Goal: Task Accomplishment & Management: Use online tool/utility

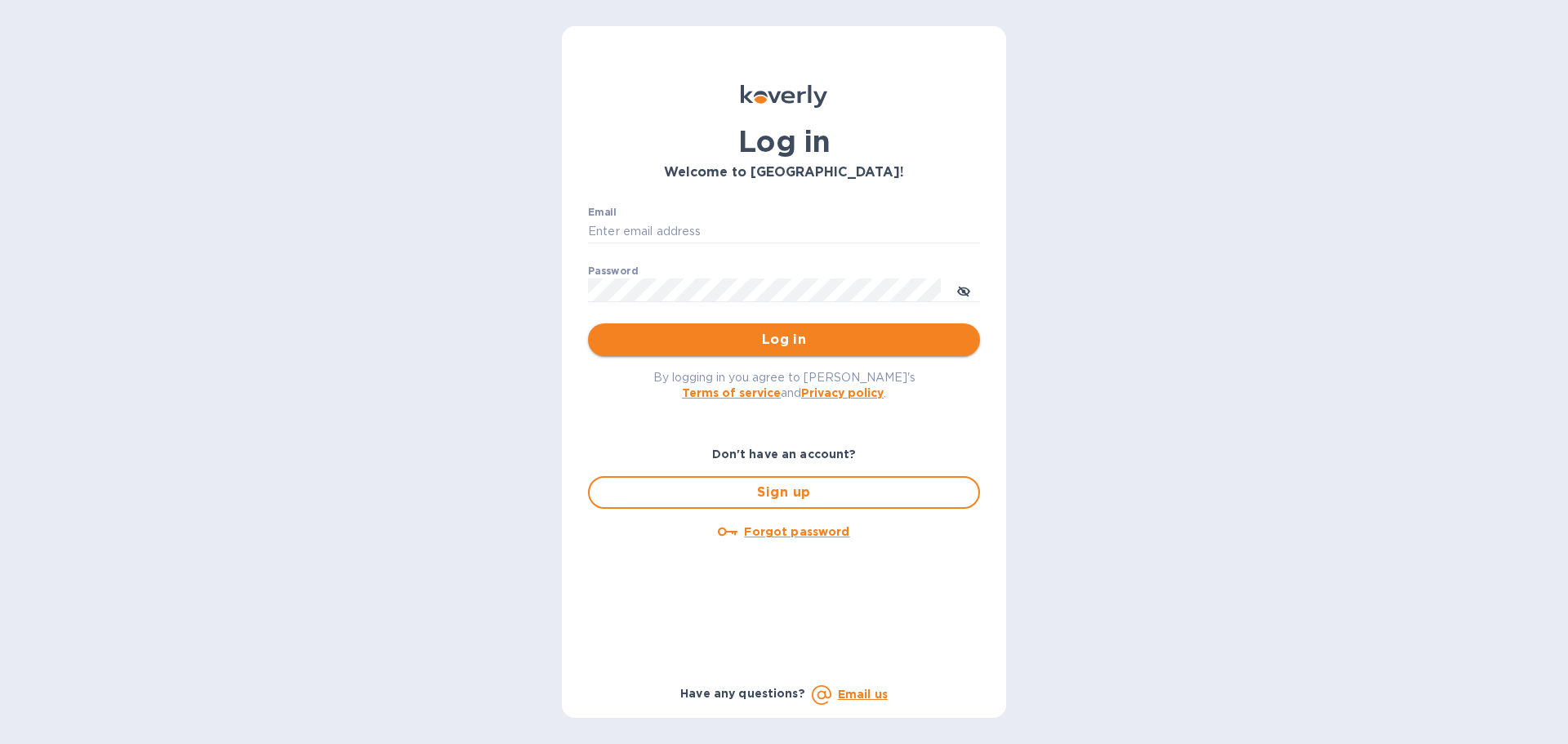
type input "[PERSON_NAME][EMAIL_ADDRESS][DOMAIN_NAME]"
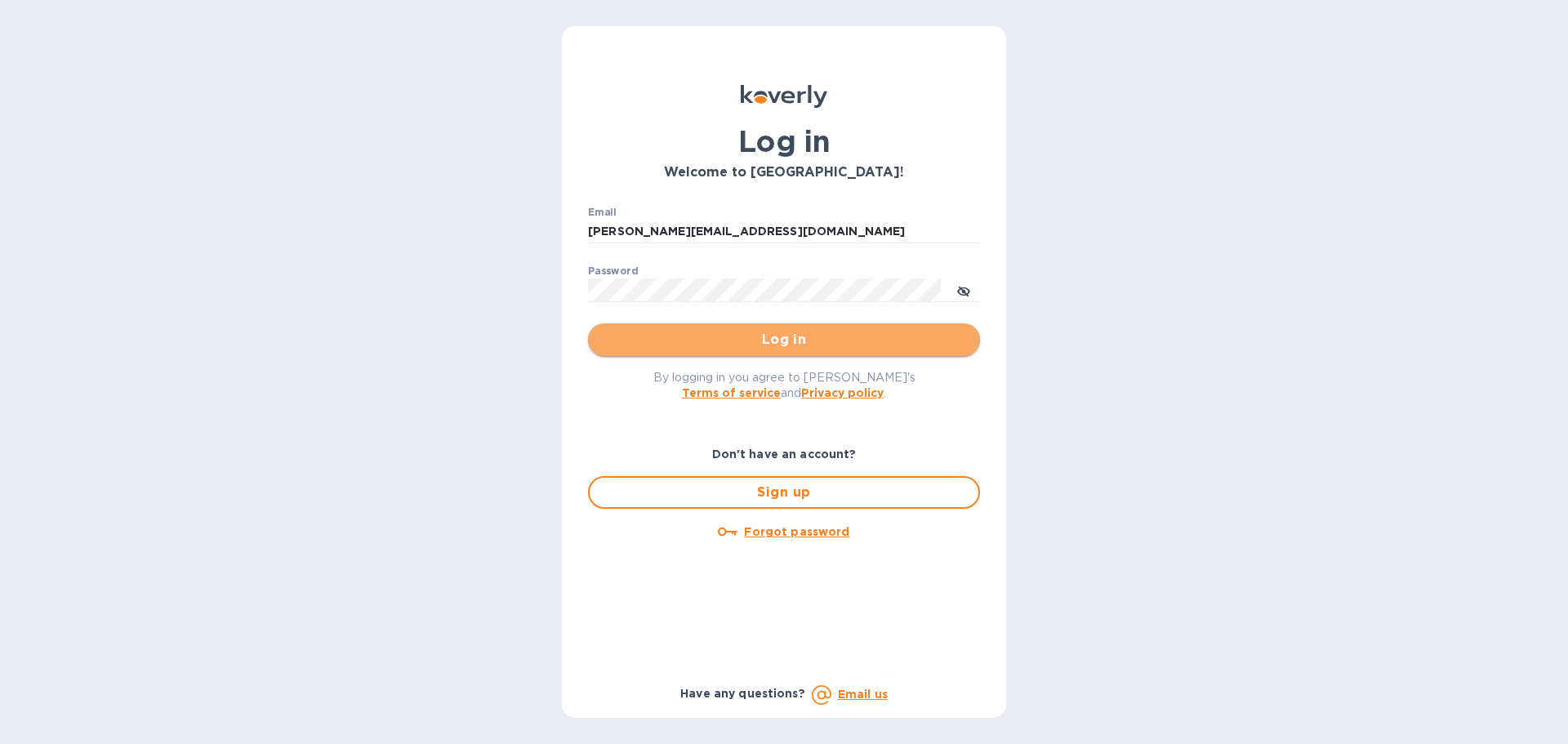
click at [759, 343] on span "Log in" at bounding box center [784, 339] width 366 height 20
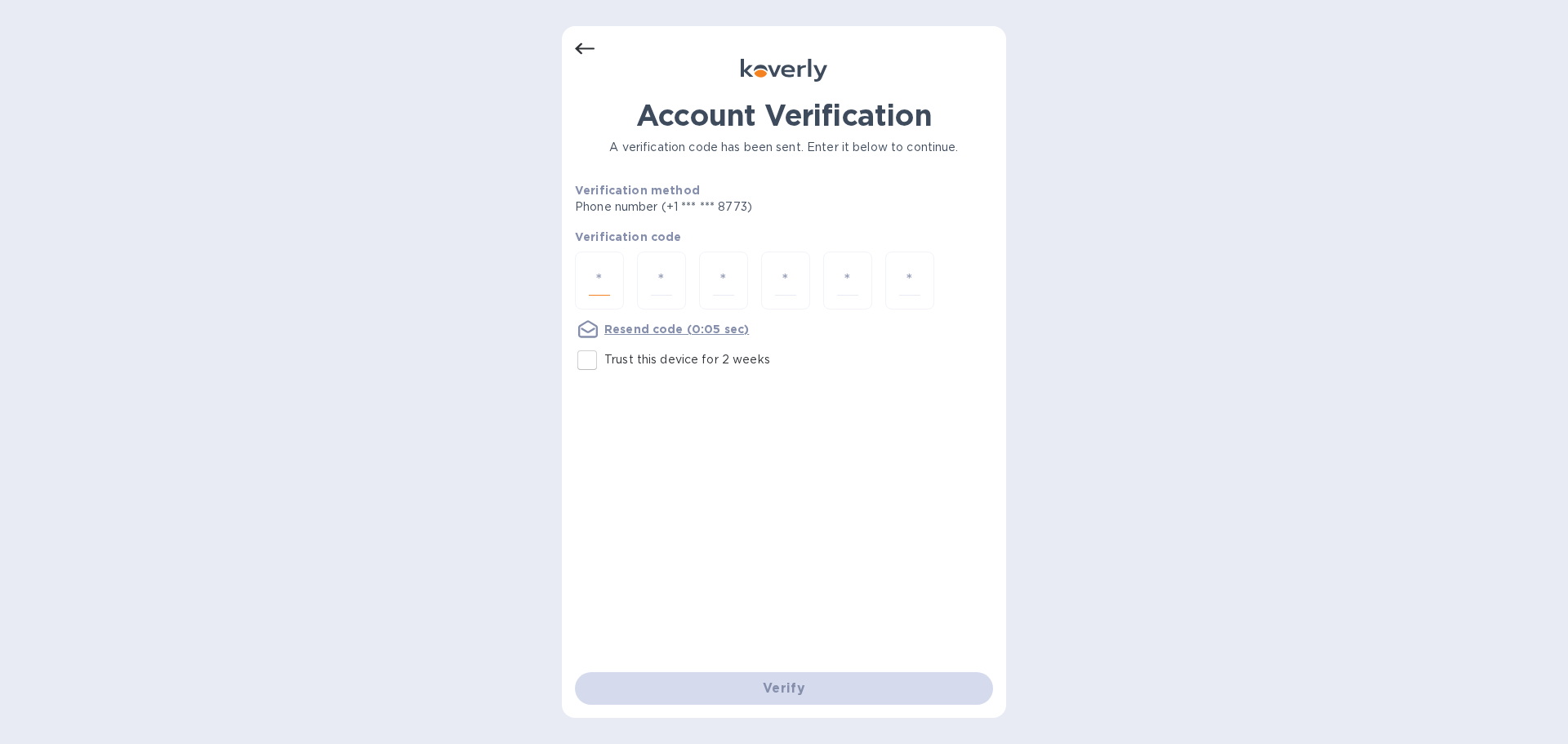
click at [601, 273] on input "number" at bounding box center [600, 280] width 21 height 31
type input "6"
type input "8"
type input "7"
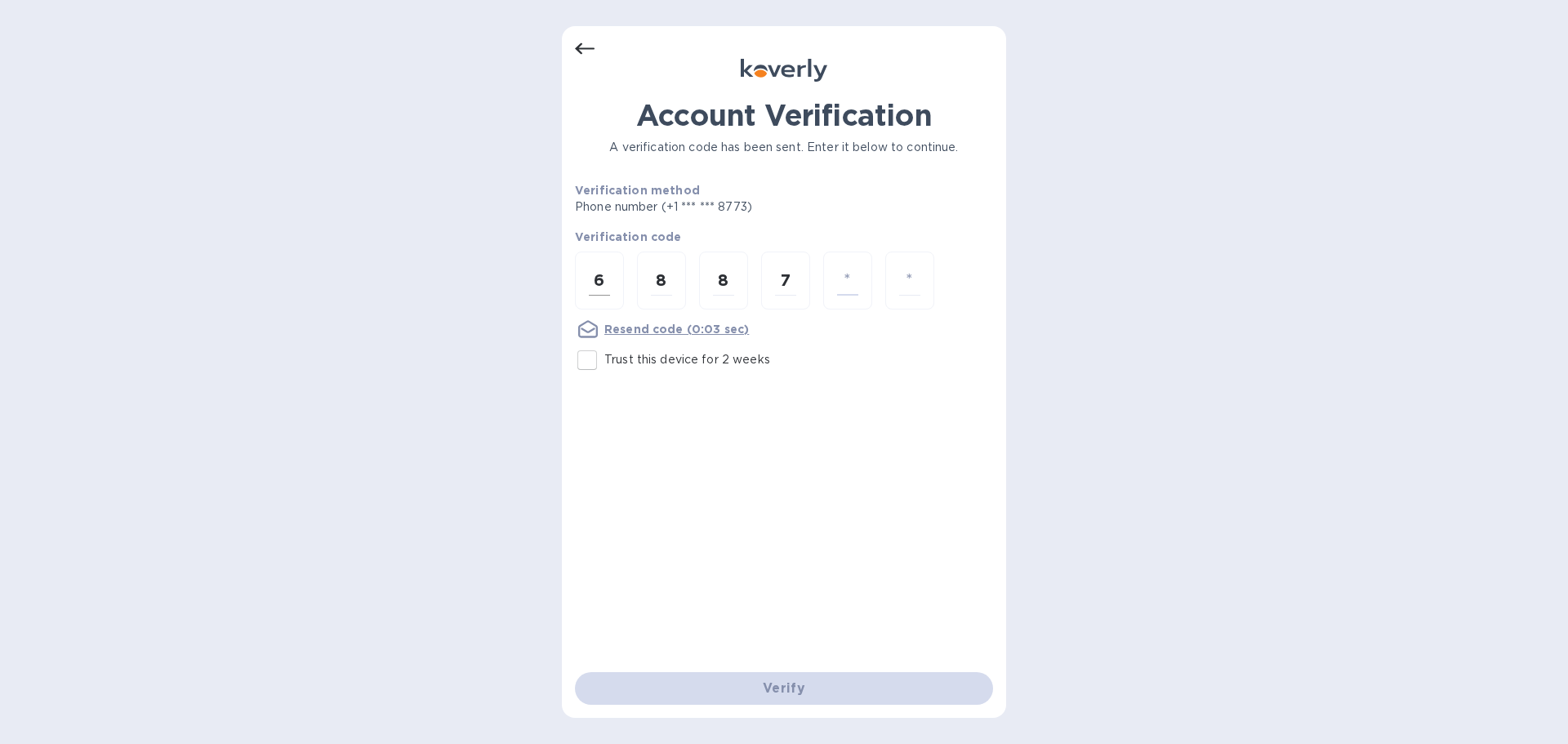
type input "9"
type input "7"
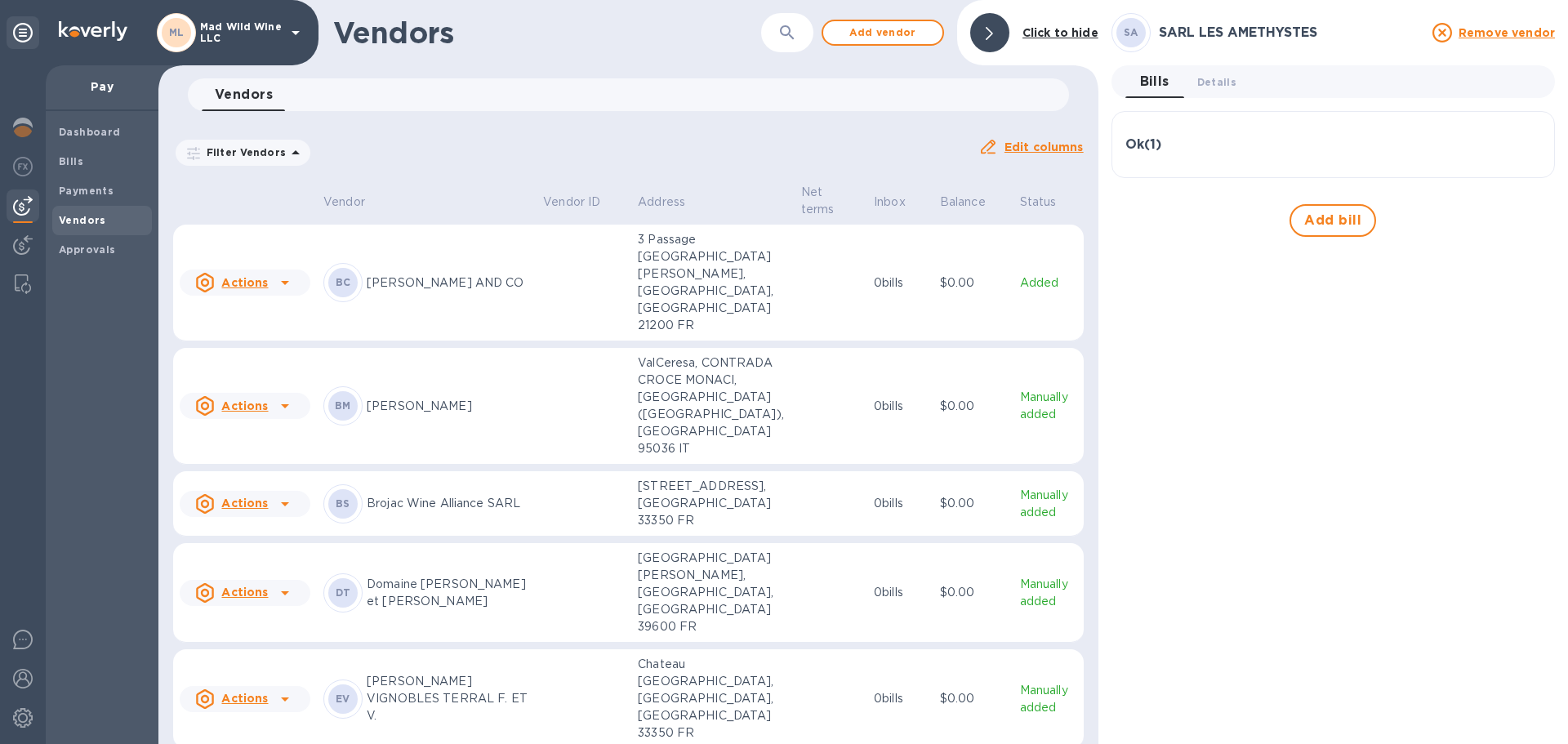
click at [287, 29] on icon at bounding box center [296, 33] width 20 height 20
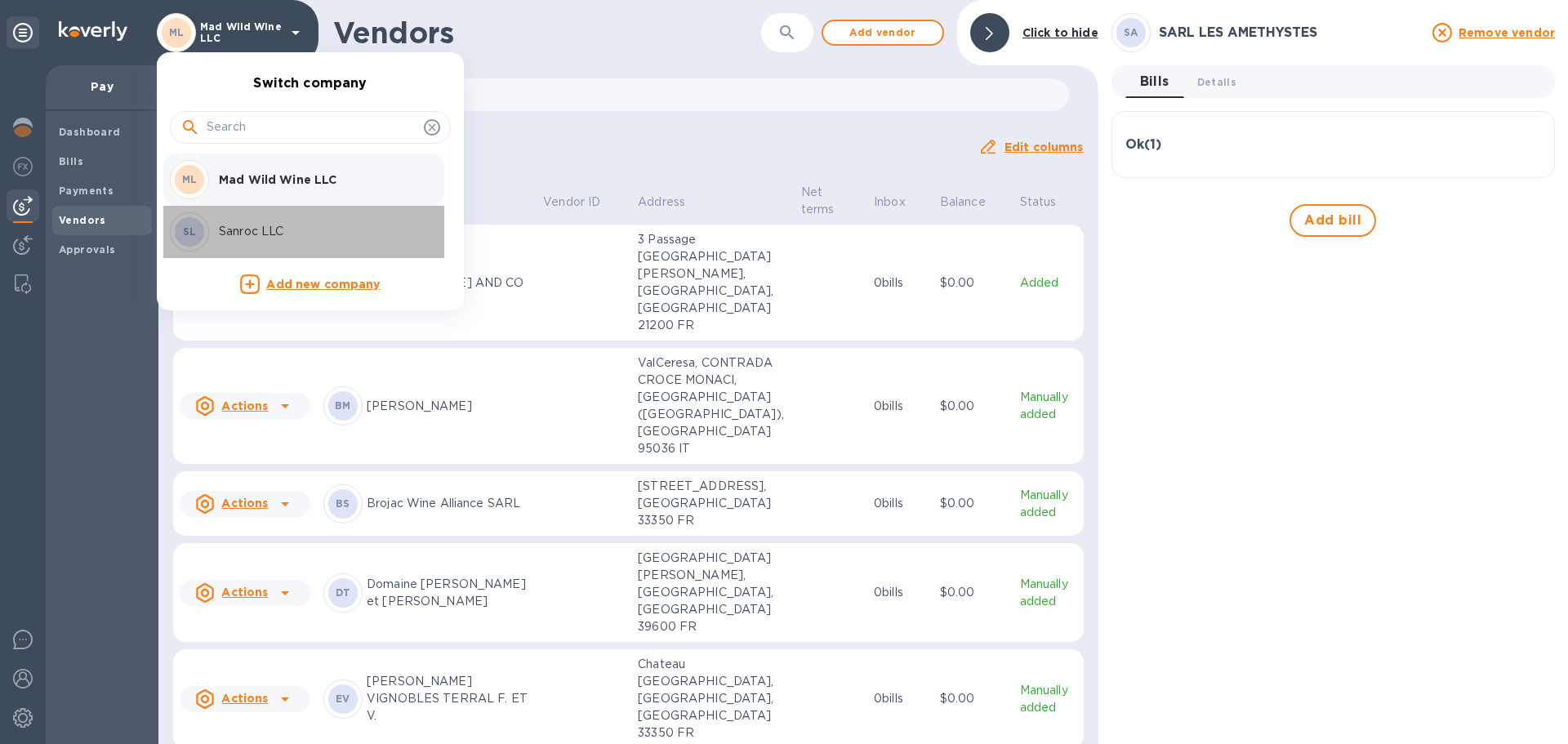
click at [280, 224] on p "Sanroc LLC" at bounding box center [321, 231] width 206 height 17
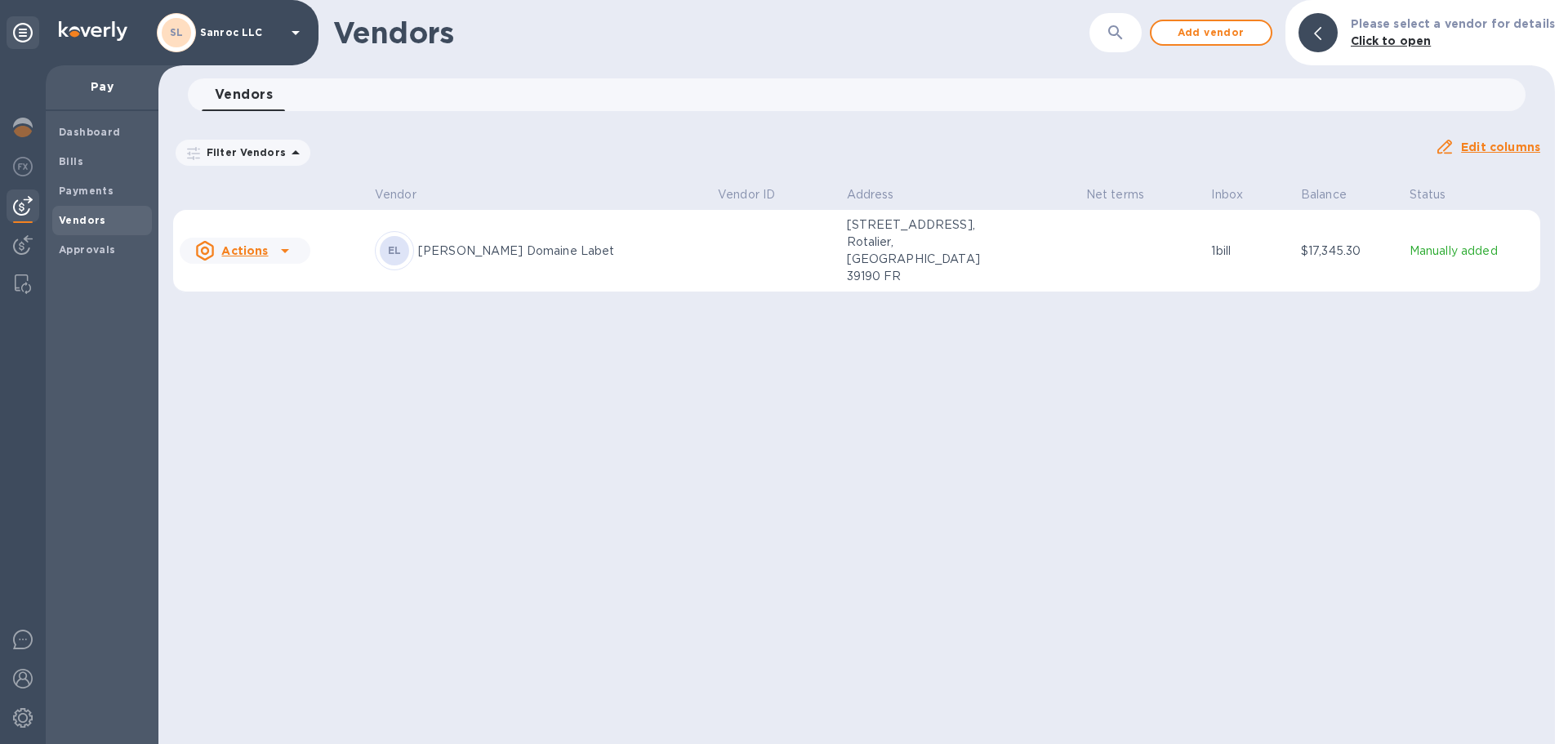
click at [1091, 239] on td at bounding box center [1143, 251] width 126 height 83
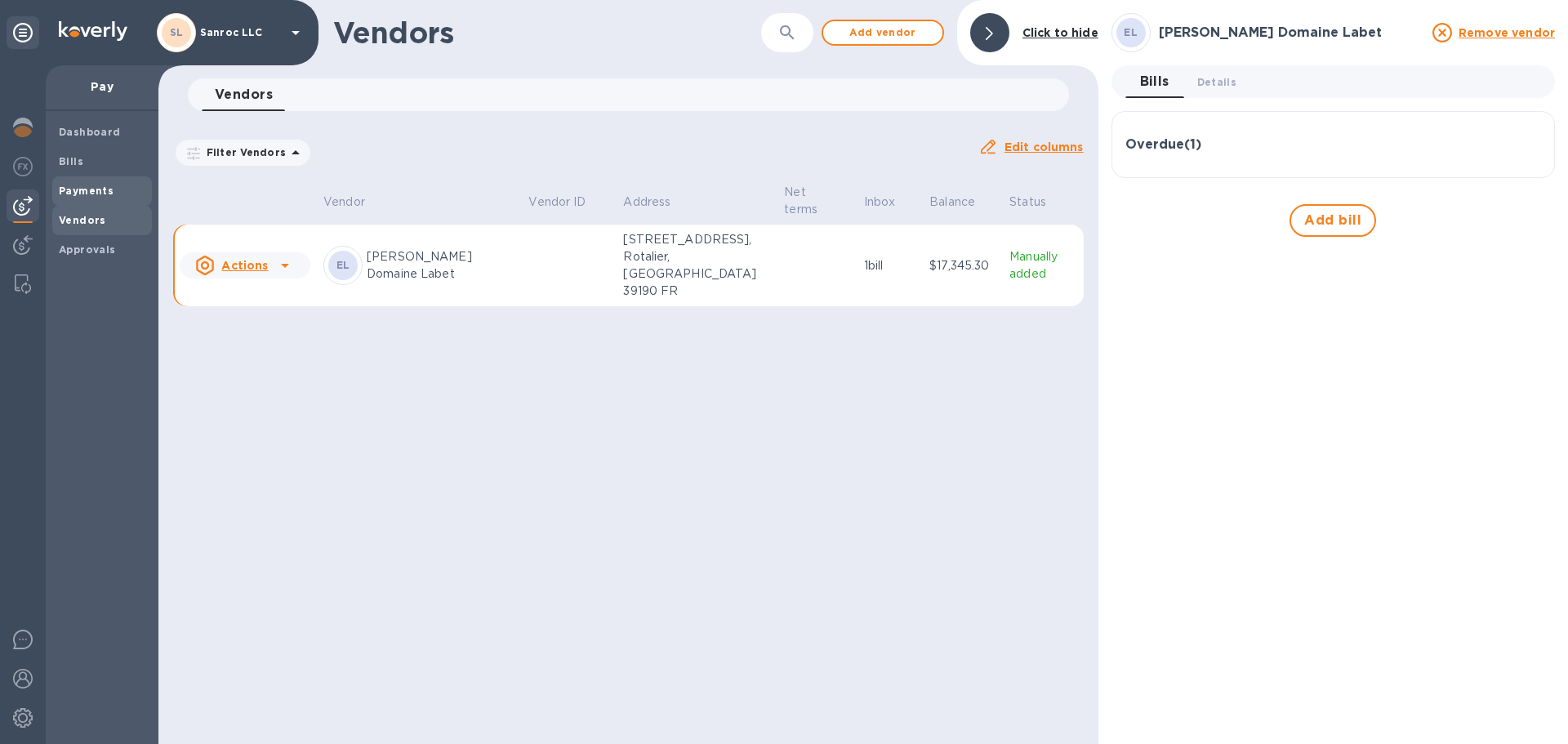
click at [89, 182] on span "Payments" at bounding box center [86, 191] width 55 height 17
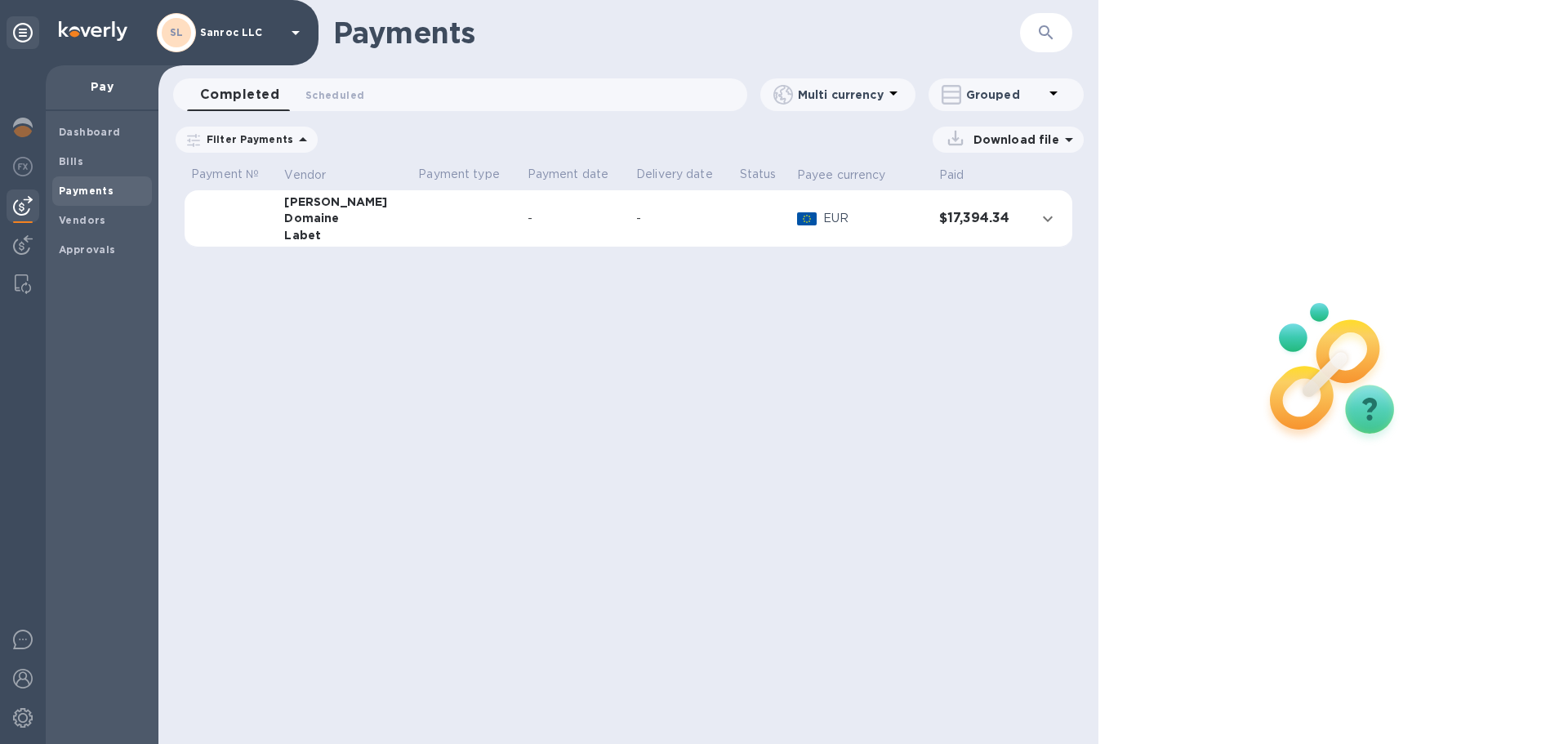
click at [554, 217] on div "-" at bounding box center [576, 218] width 96 height 17
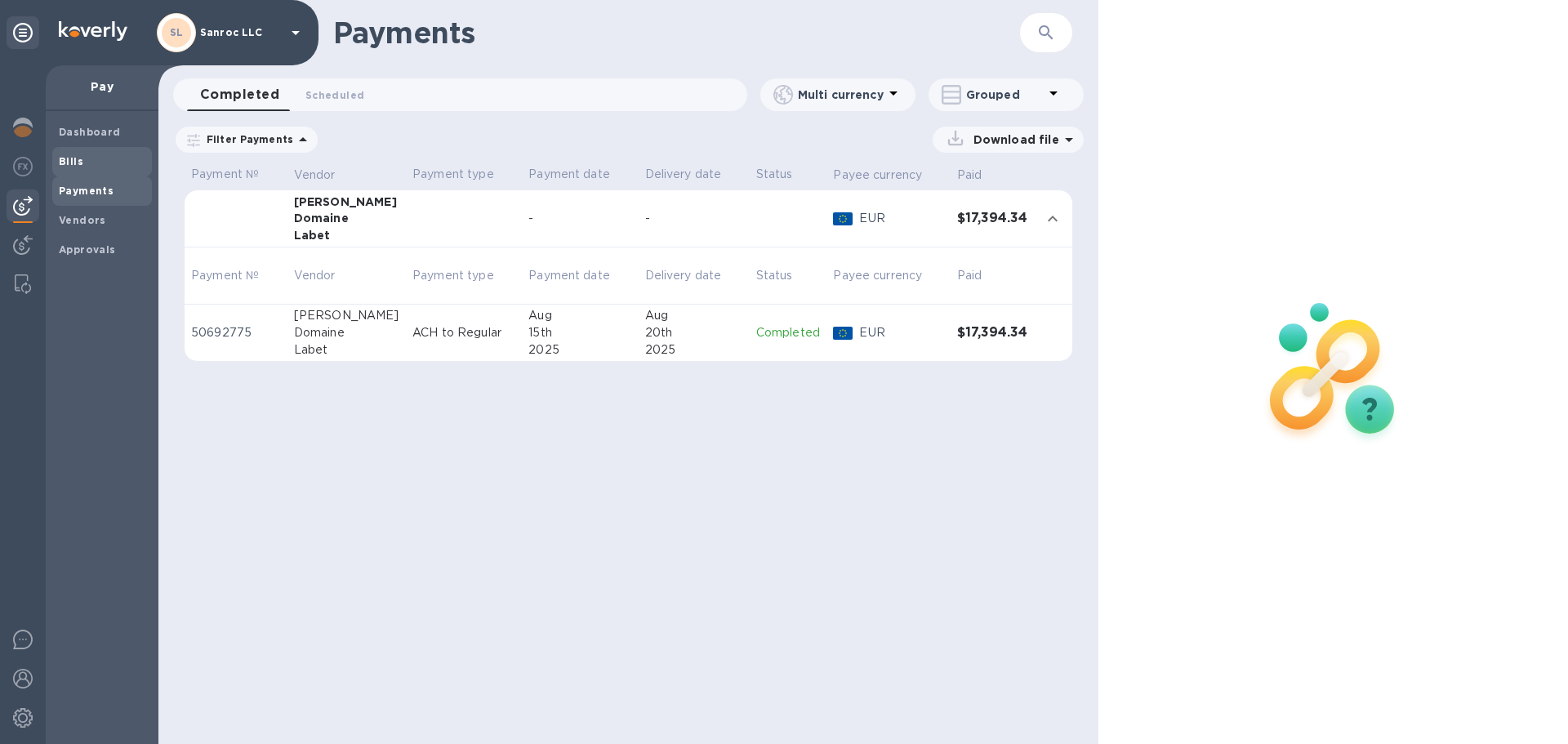
click at [88, 154] on span "Bills" at bounding box center [102, 162] width 87 height 17
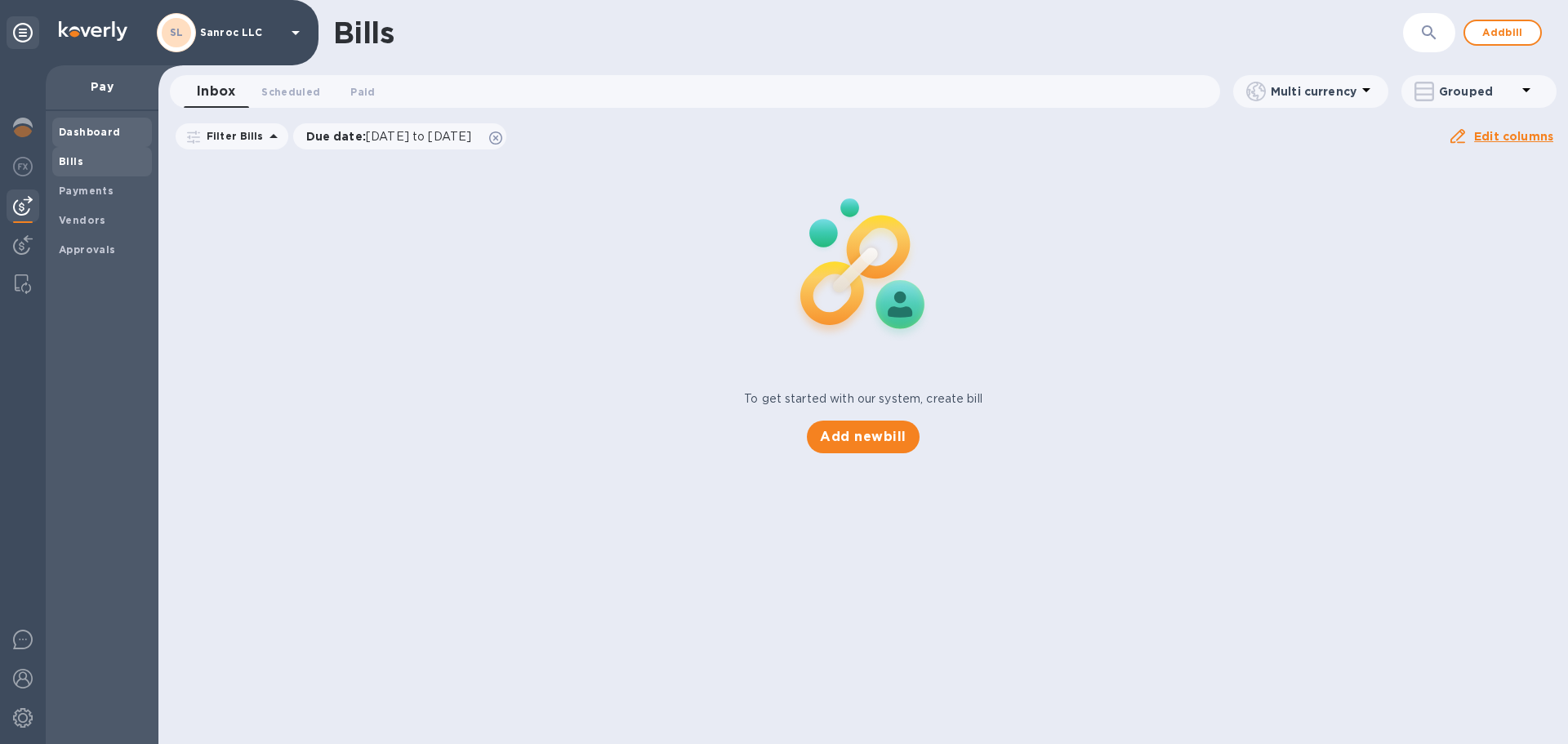
click at [69, 130] on b "Dashboard" at bounding box center [89, 131] width 62 height 12
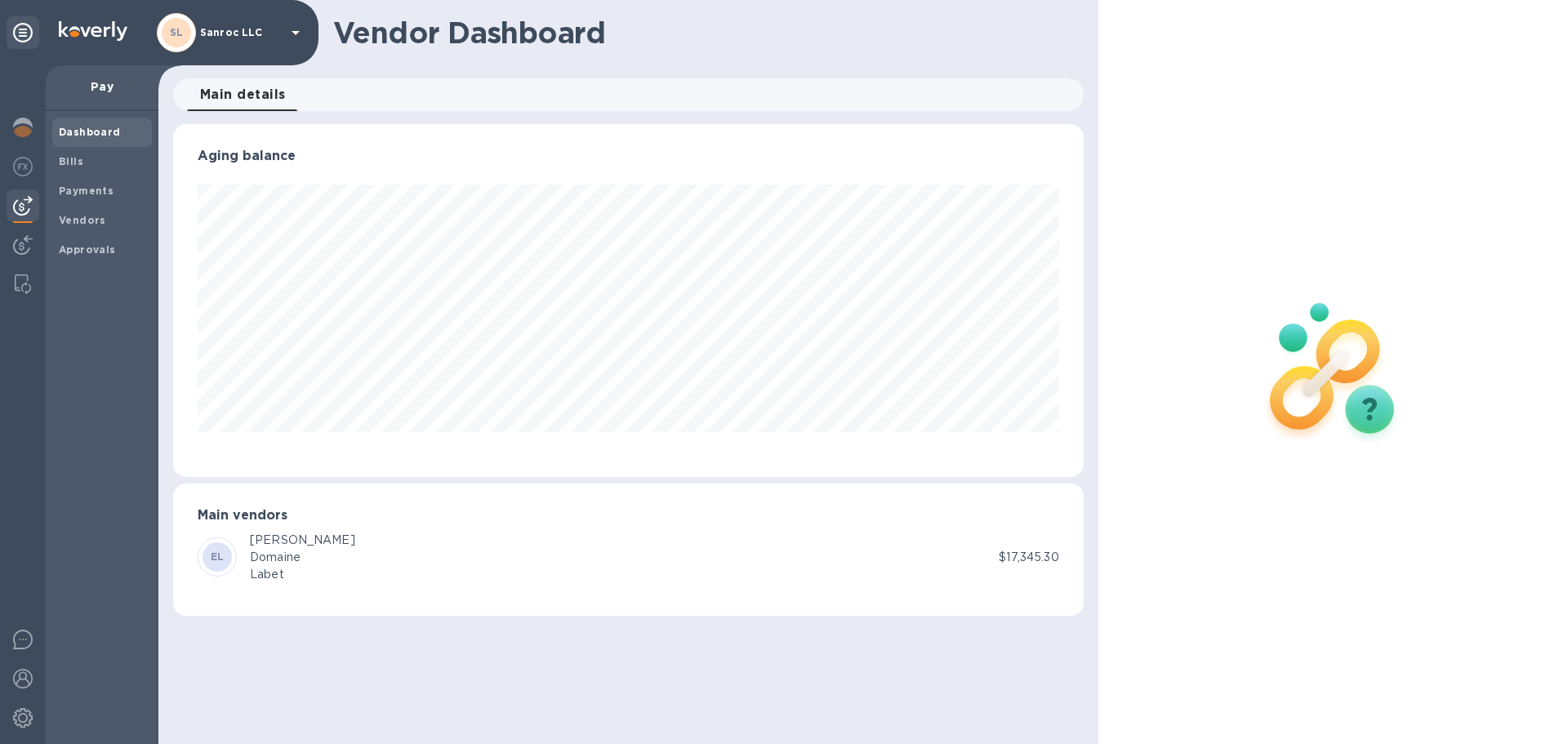
scroll to position [353, 910]
click at [75, 97] on div "Pay" at bounding box center [102, 88] width 112 height 45
click at [63, 159] on b "Bills" at bounding box center [71, 161] width 25 height 12
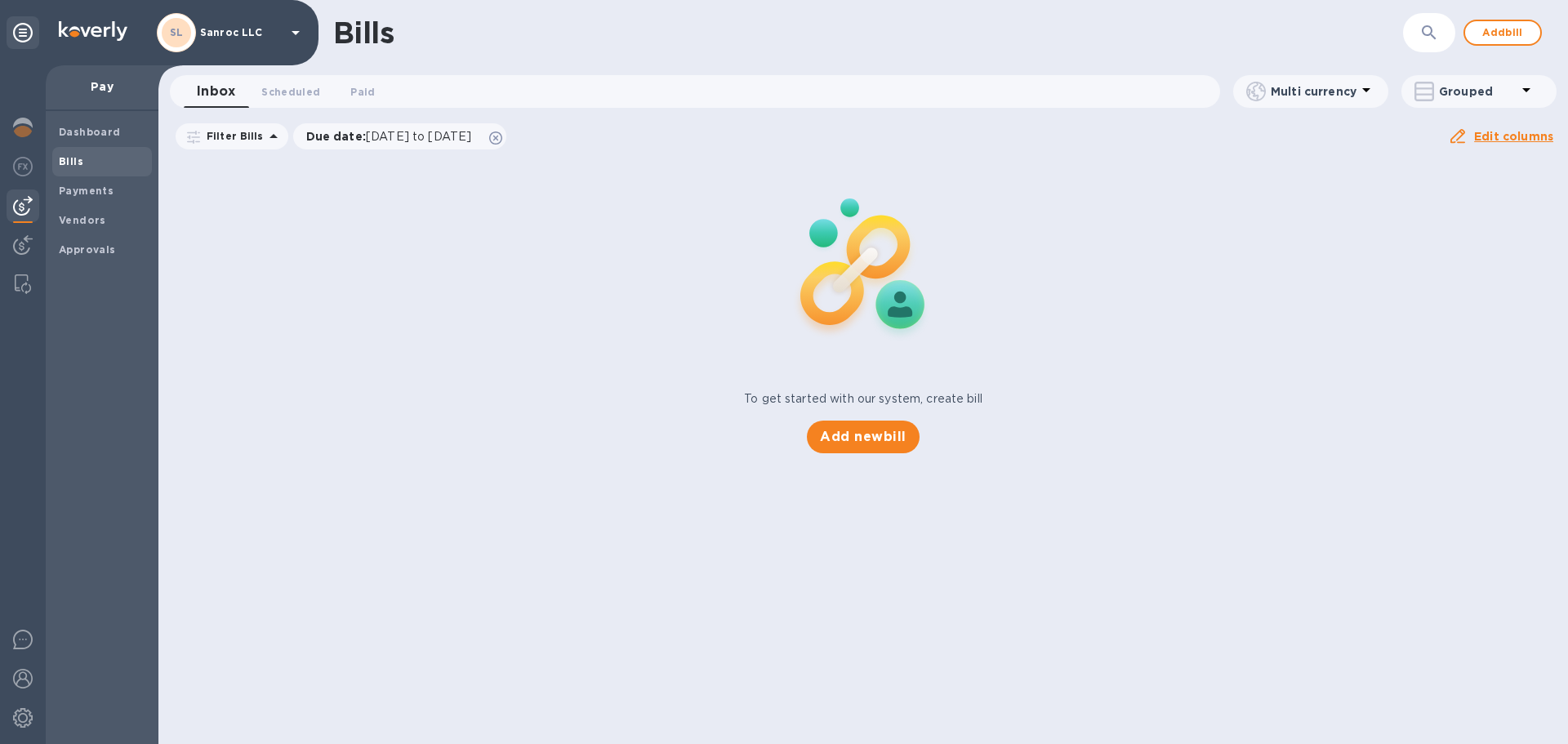
click at [289, 29] on icon at bounding box center [296, 33] width 20 height 20
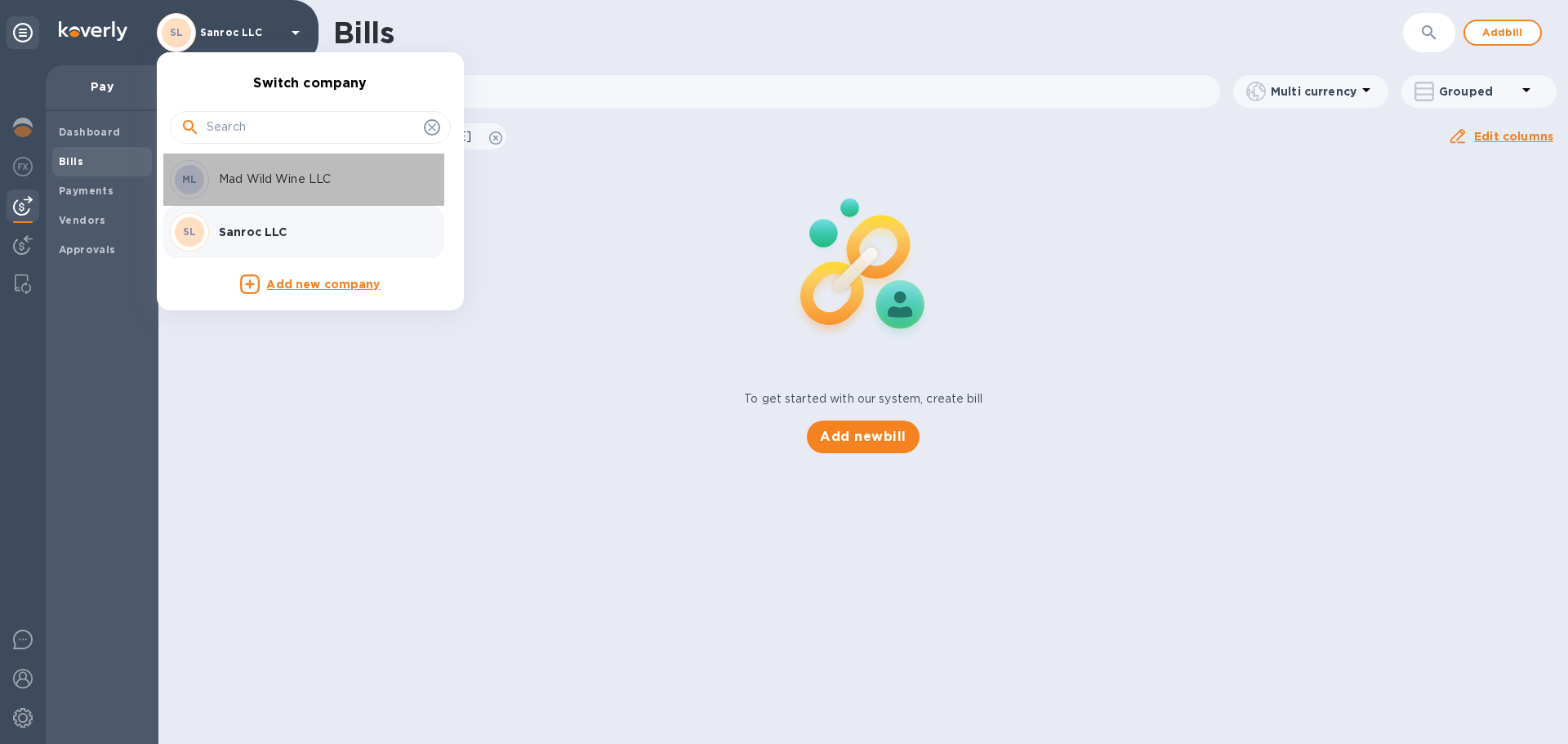
click at [259, 187] on p "Mad Wild Wine LLC" at bounding box center [321, 179] width 206 height 17
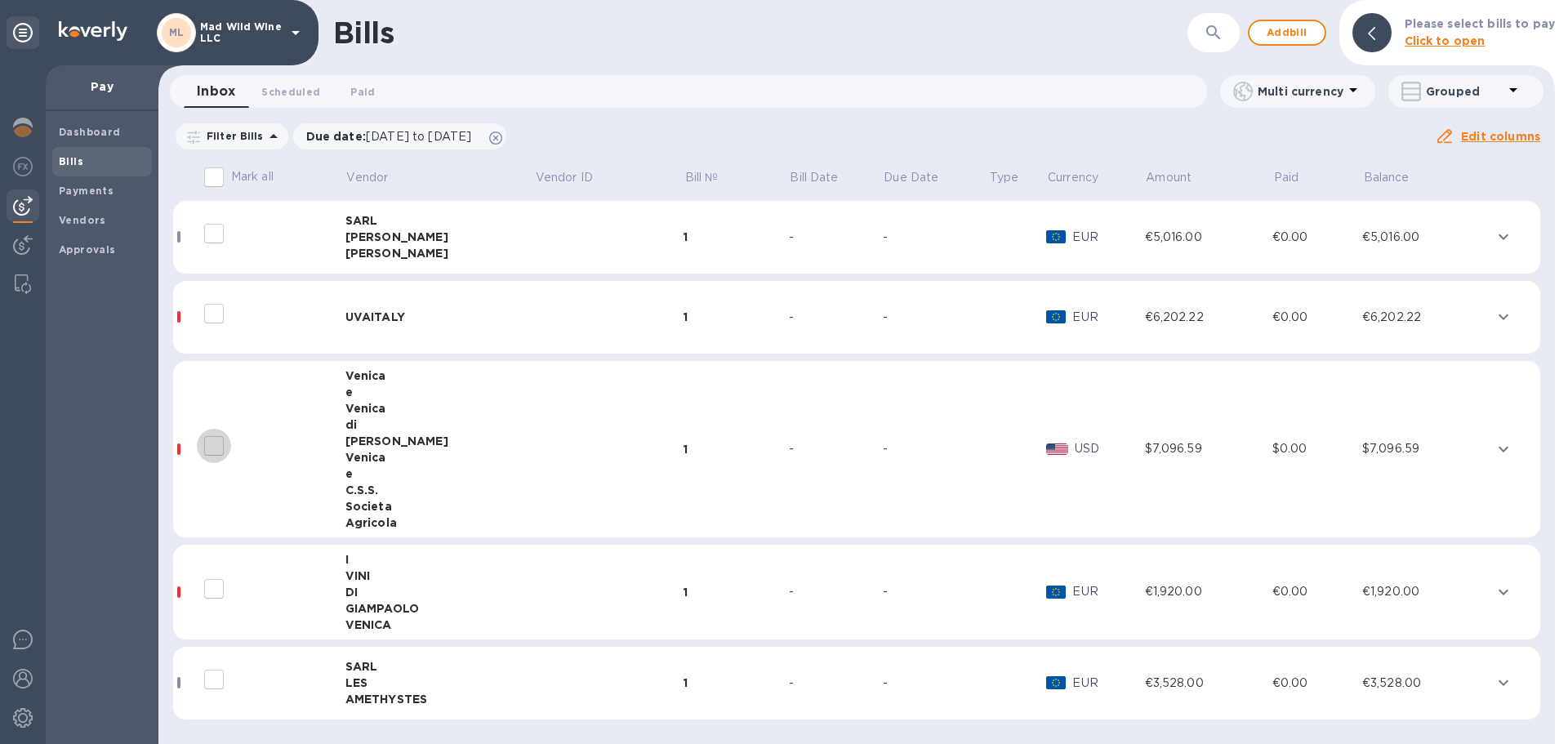
click at [214, 443] on input "decorative checkbox" at bounding box center [214, 446] width 35 height 35
click at [299, 448] on div at bounding box center [264, 445] width 131 height 40
click at [361, 403] on div "Venica" at bounding box center [440, 408] width 188 height 17
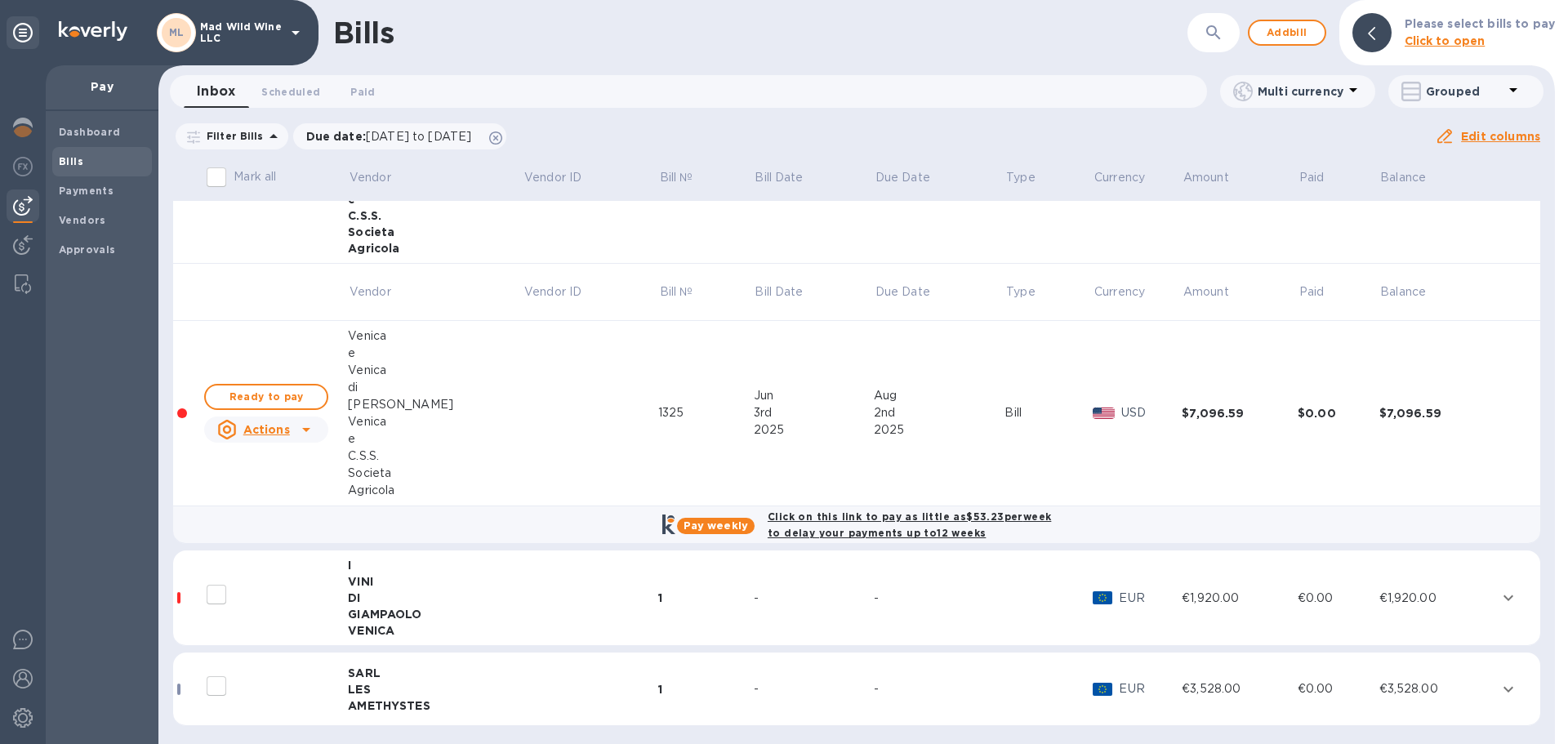
scroll to position [277, 0]
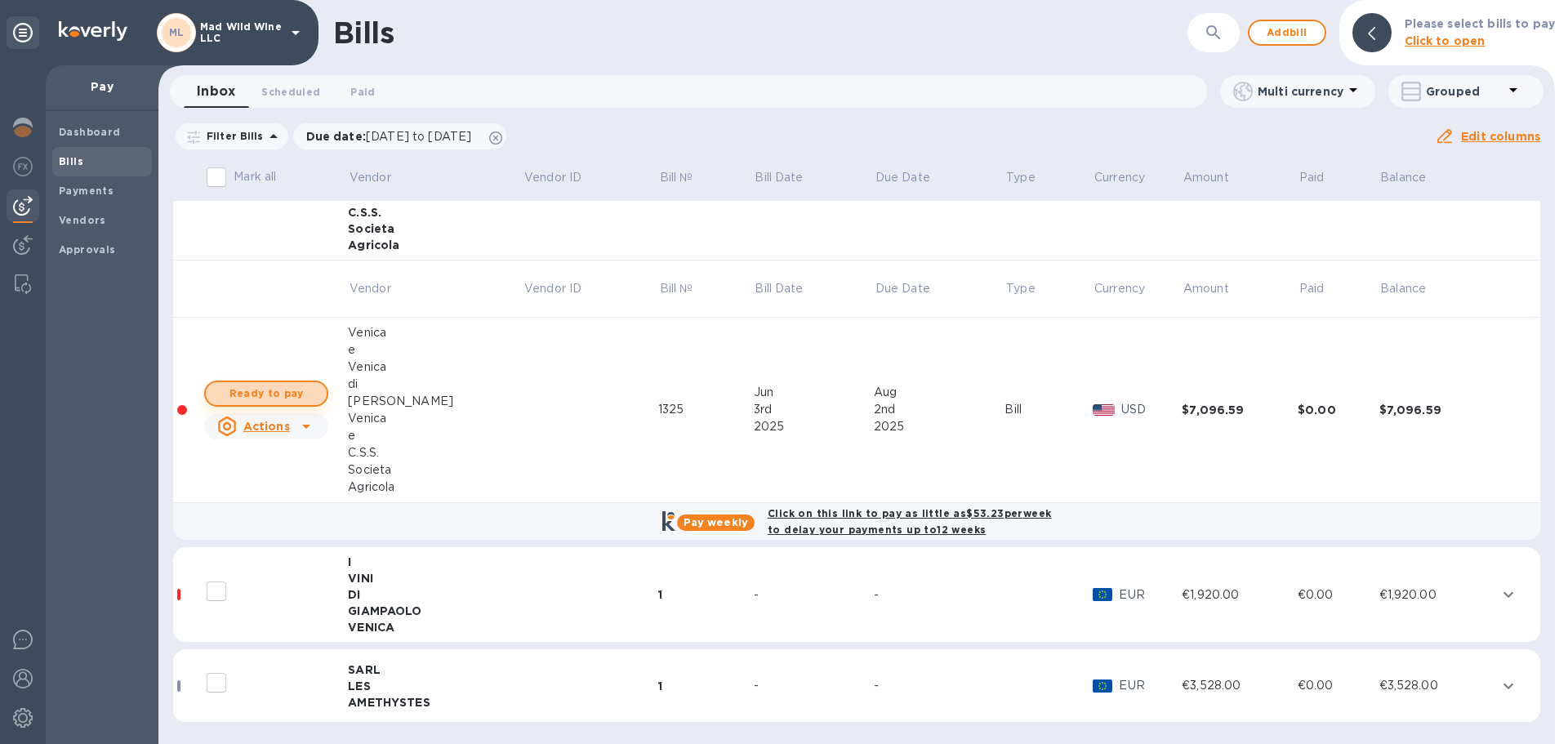
click at [252, 389] on span "Ready to pay" at bounding box center [266, 394] width 95 height 20
checkbox input "true"
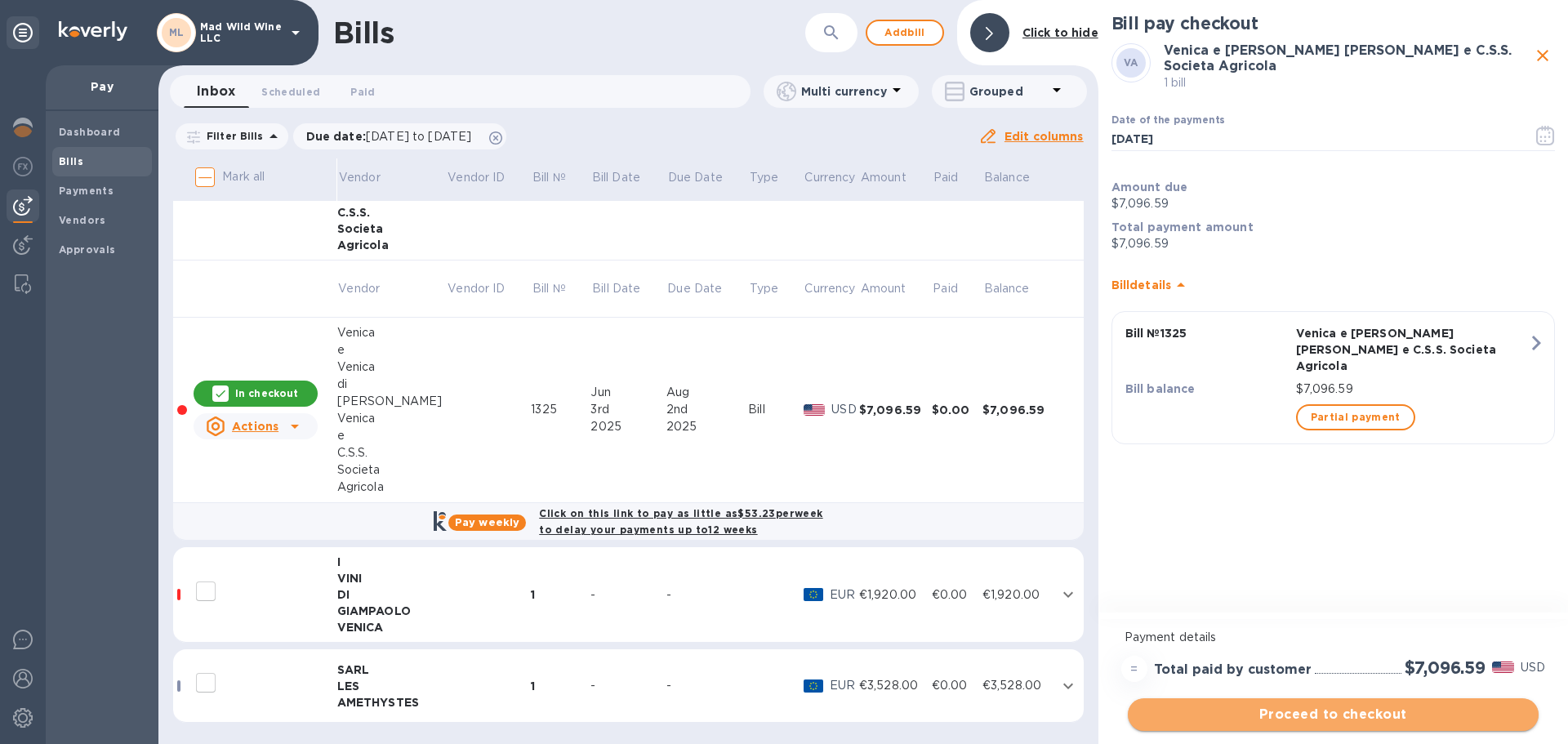
click at [1343, 713] on span "Proceed to checkout" at bounding box center [1333, 714] width 385 height 20
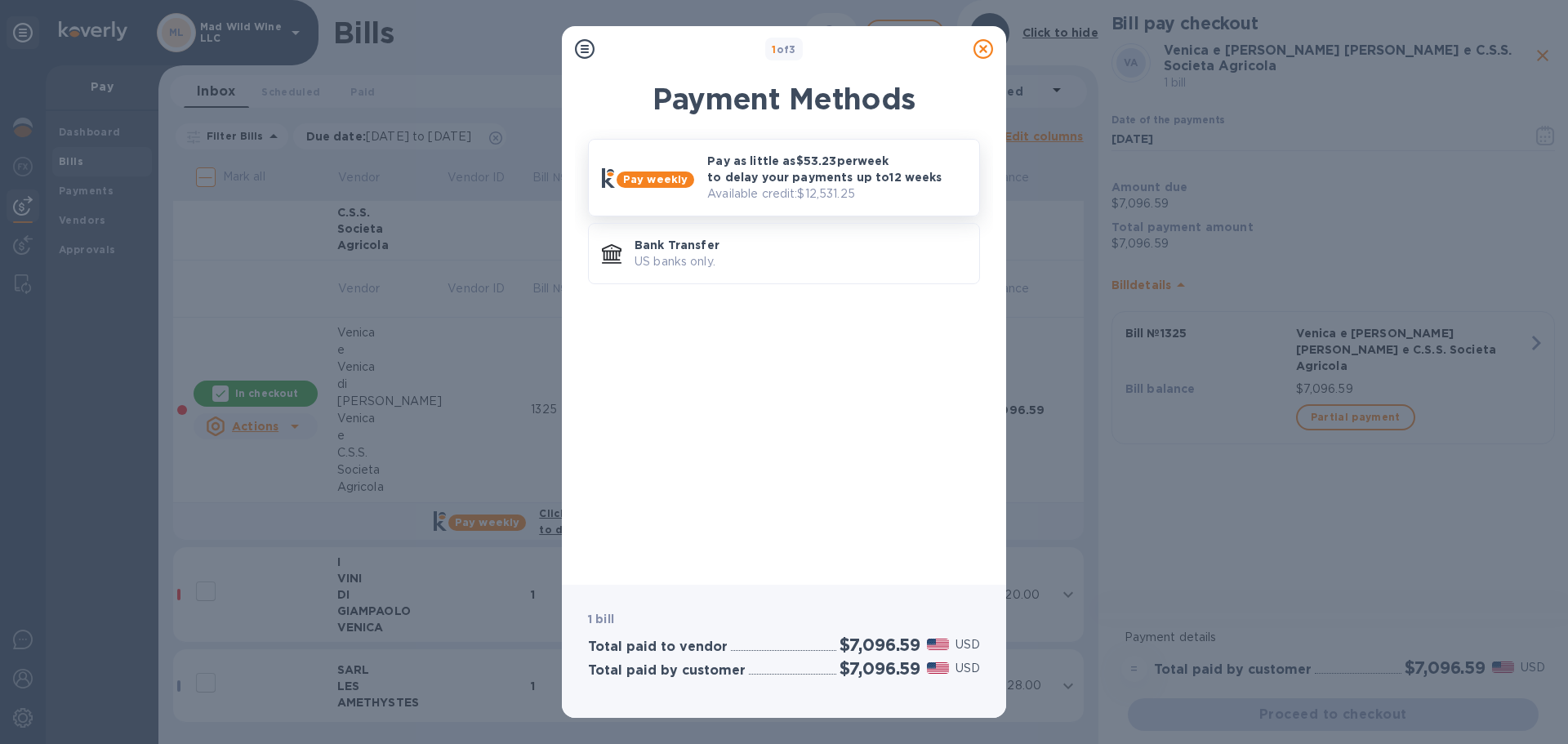
click at [796, 186] on p "Available credit: $12,531.25" at bounding box center [836, 193] width 259 height 17
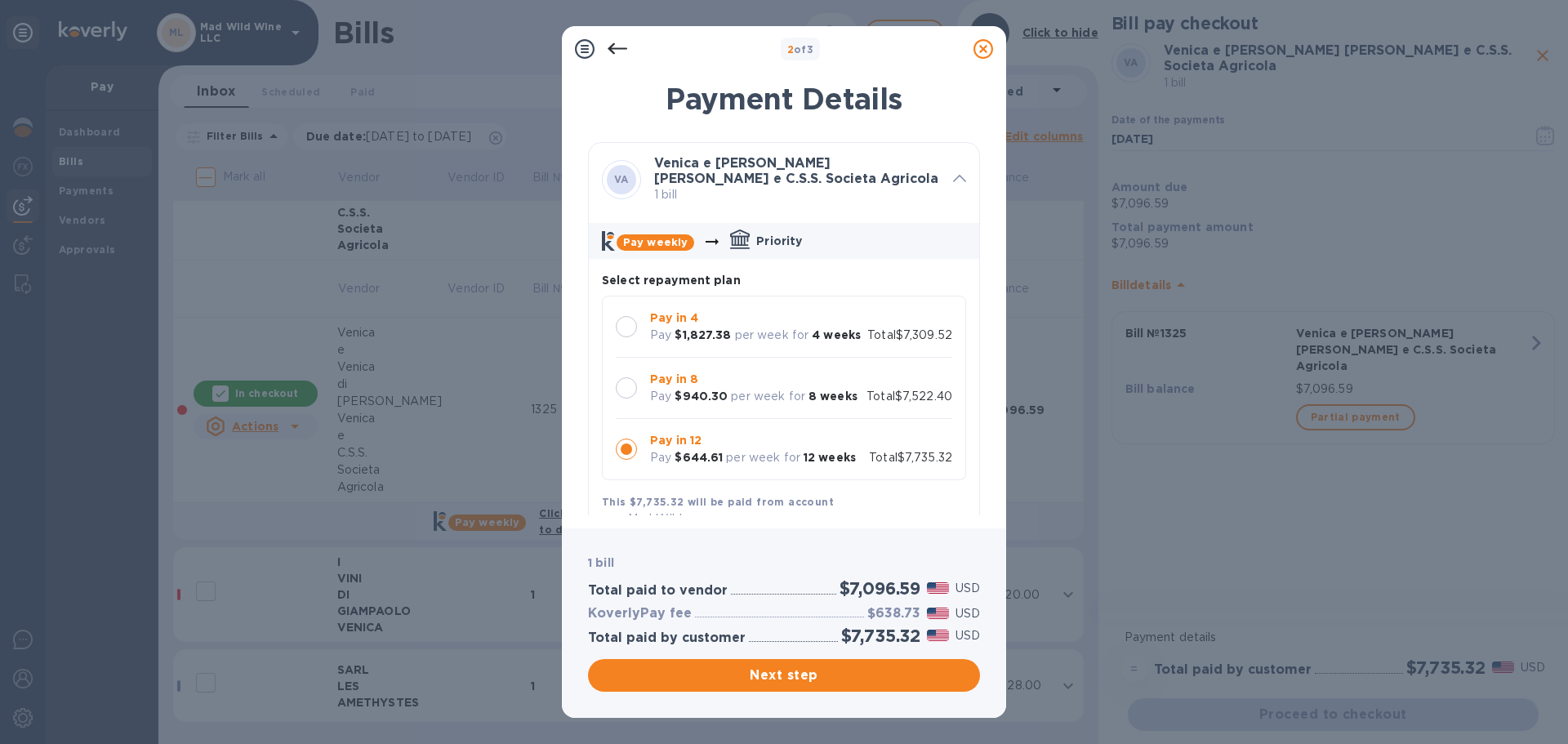
click at [640, 333] on div at bounding box center [627, 327] width 35 height 35
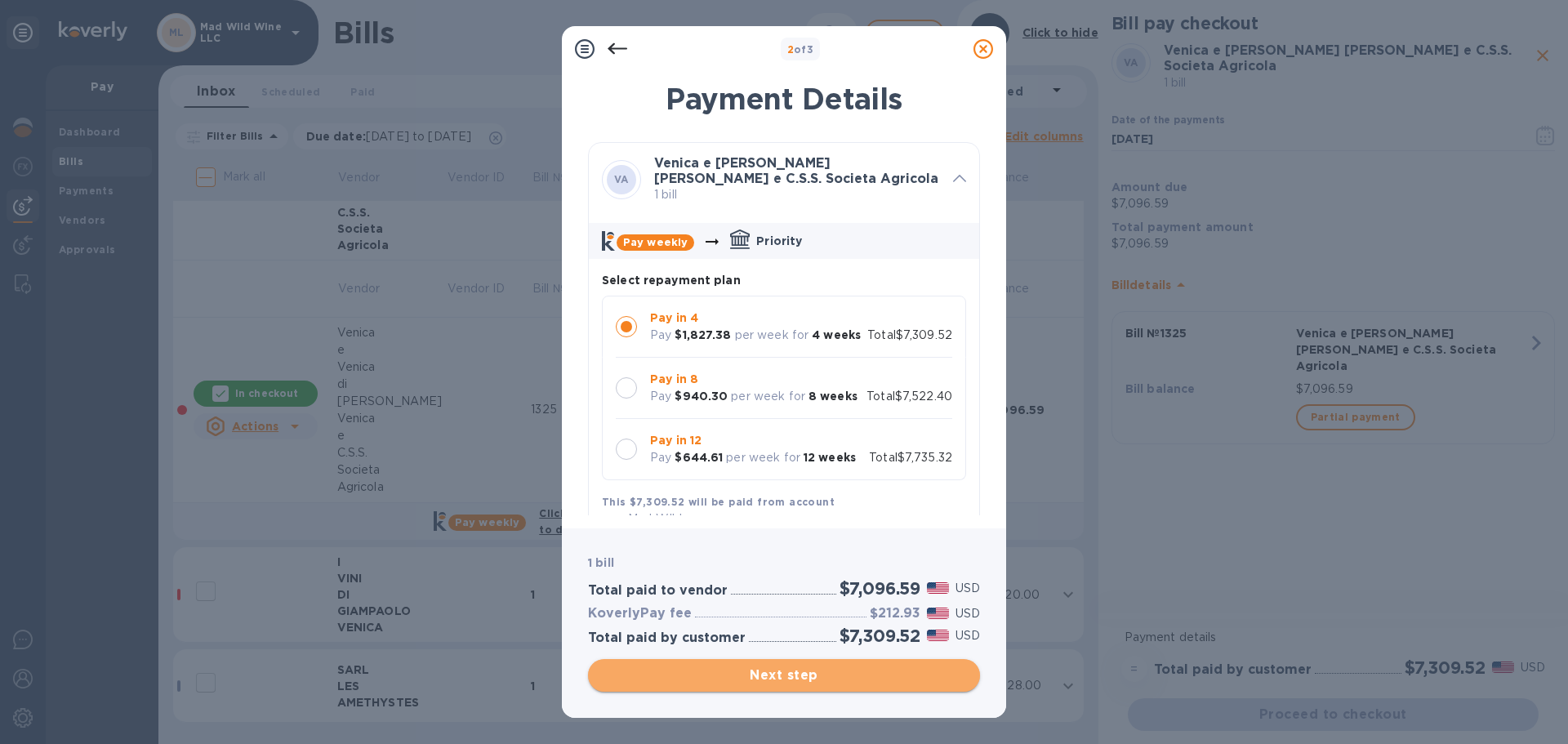
click at [853, 678] on span "Next step" at bounding box center [784, 675] width 366 height 20
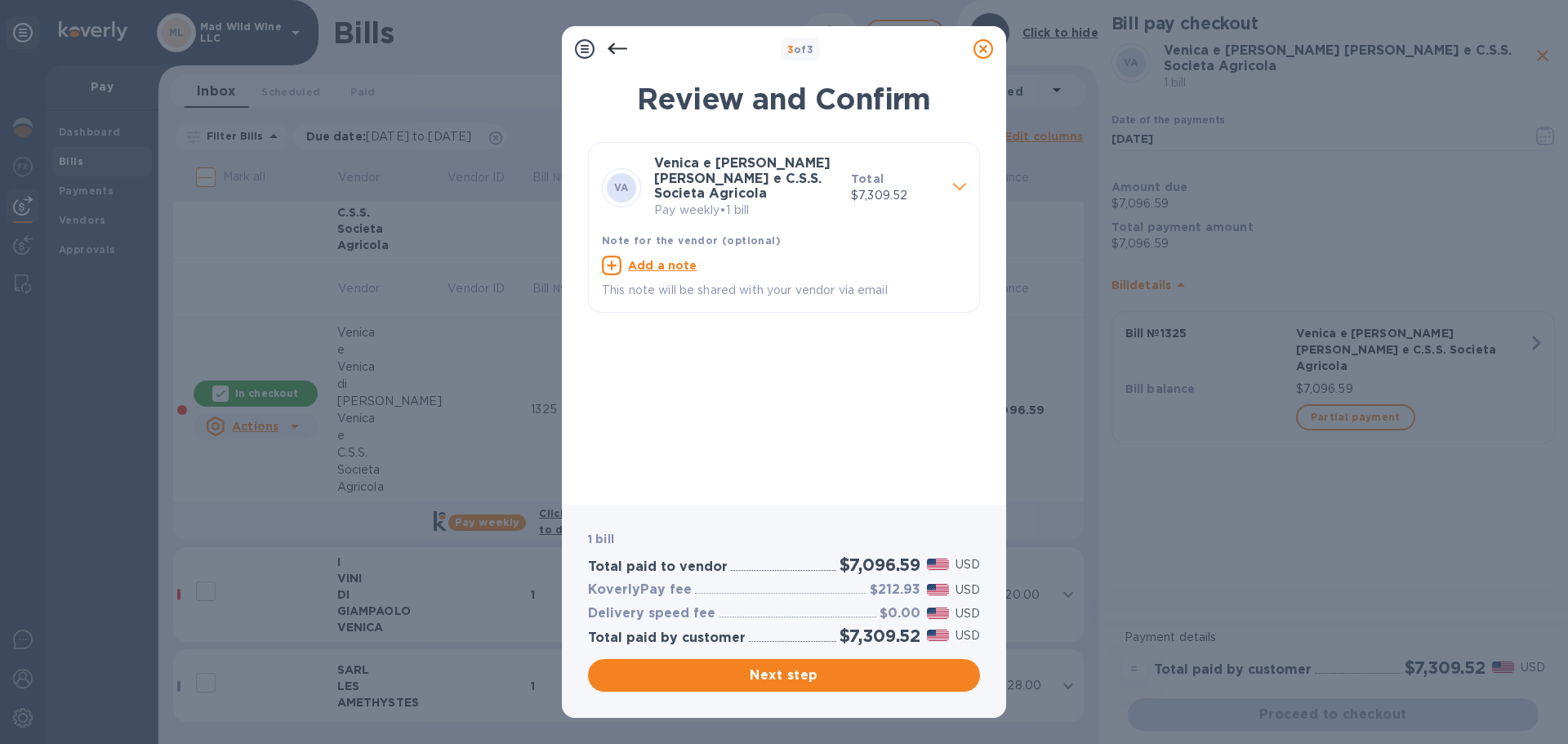
click at [620, 45] on icon at bounding box center [618, 49] width 20 height 20
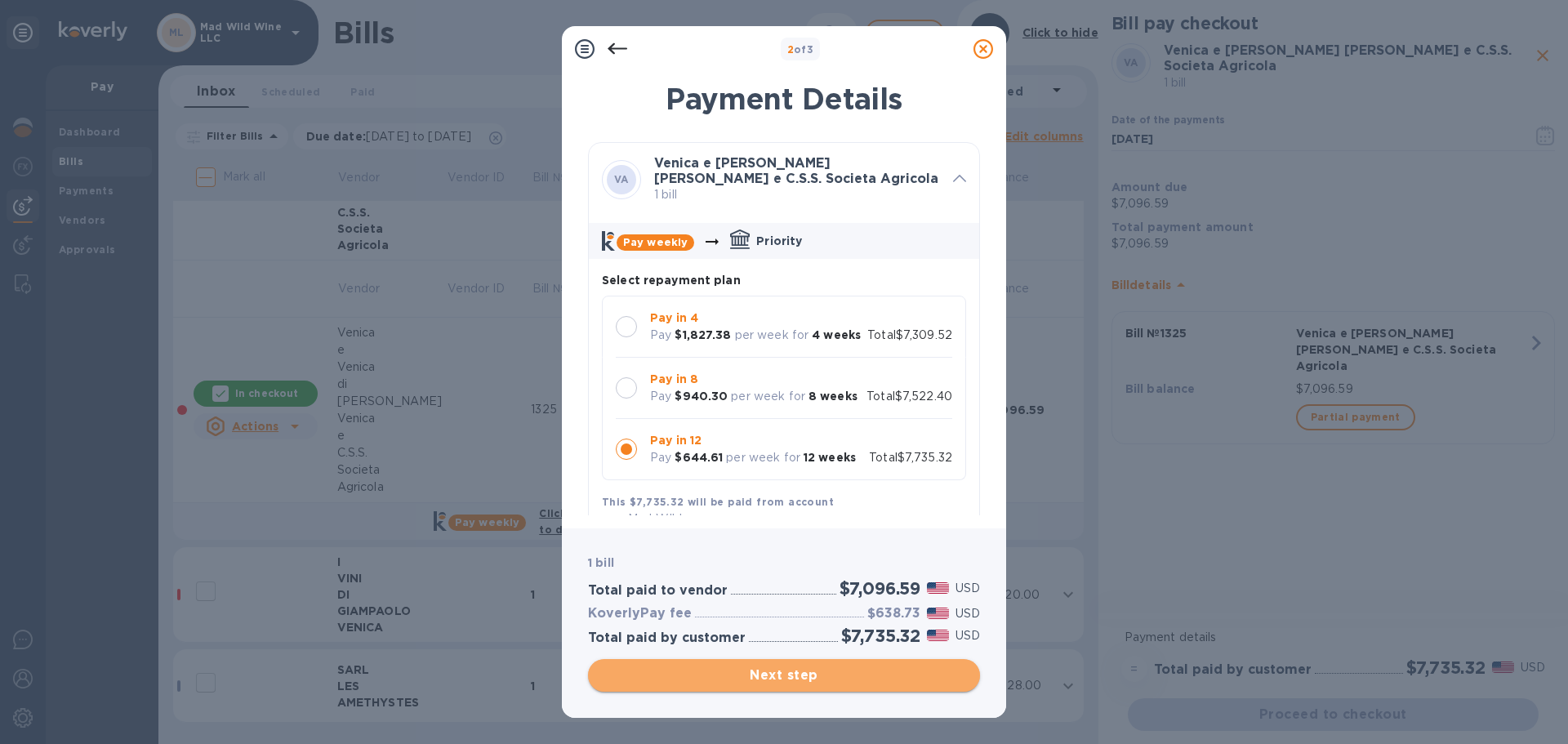
click at [856, 667] on span "Next step" at bounding box center [784, 675] width 366 height 20
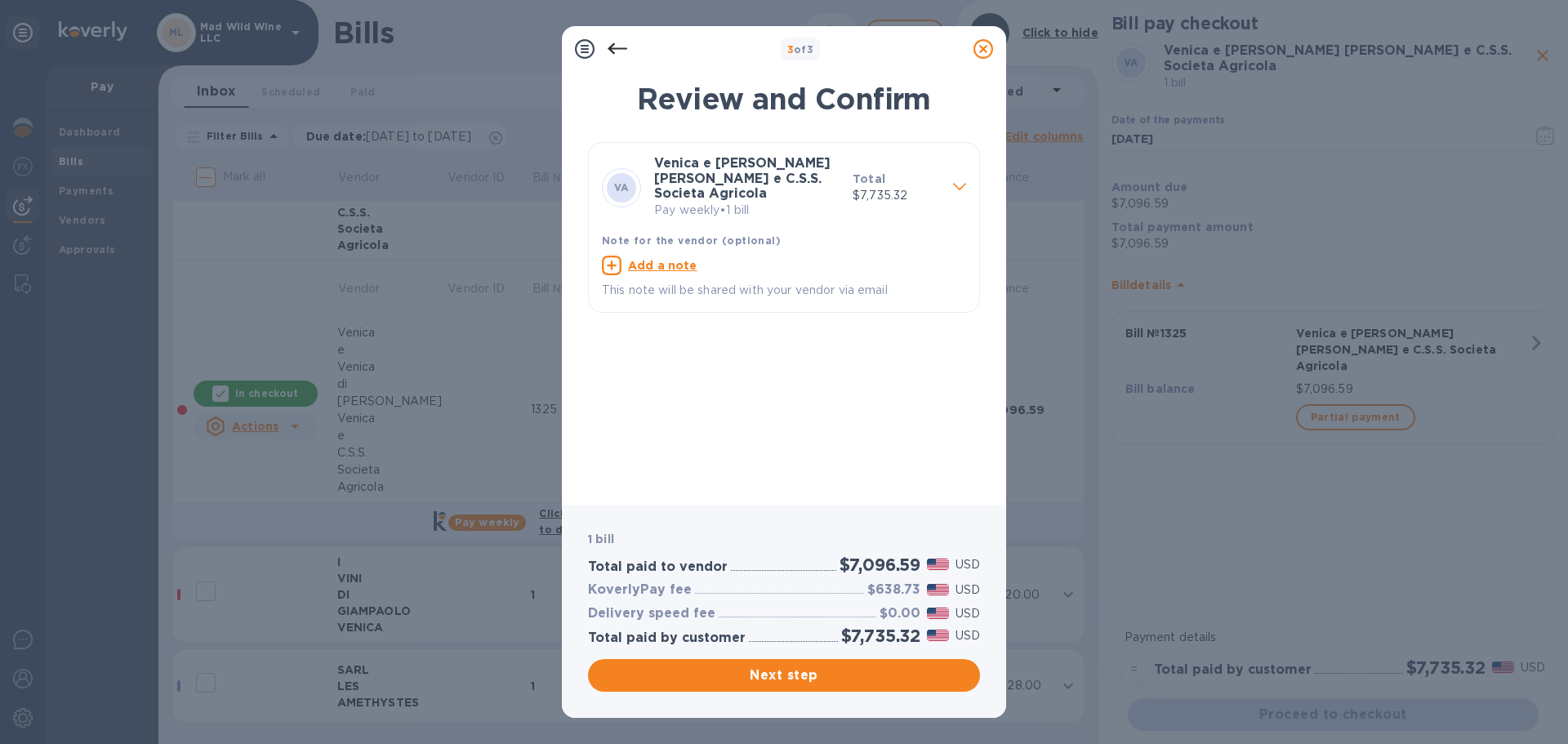
drag, startPoint x: 771, startPoint y: 674, endPoint x: 695, endPoint y: 443, distance: 243.2
click at [695, 443] on div "3 of 3 Review and Confirm VA Venica e Venica di Gianni Venica e C.S.S. Societa …" at bounding box center [784, 372] width 444 height 691
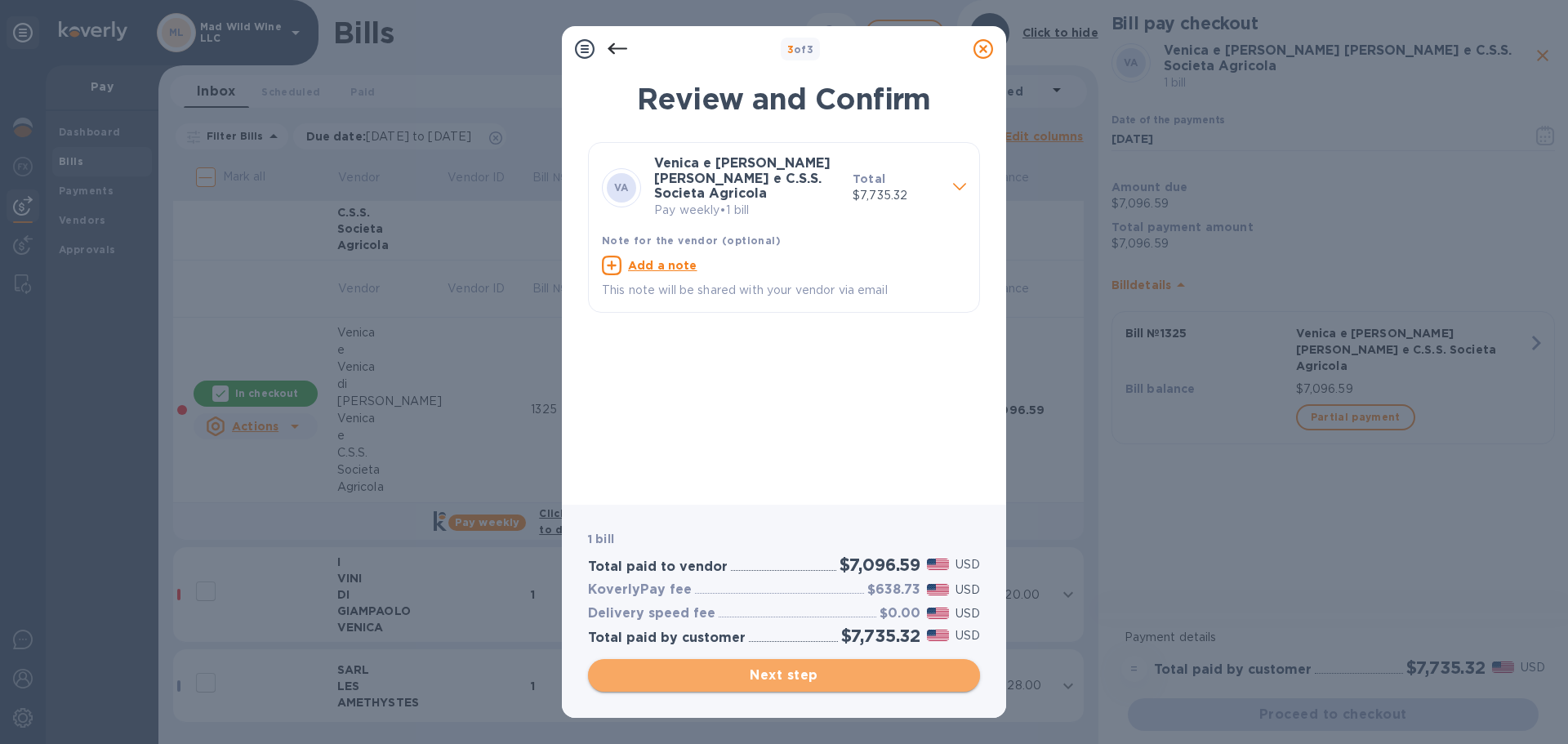
click at [764, 664] on button "Next step" at bounding box center [784, 675] width 392 height 33
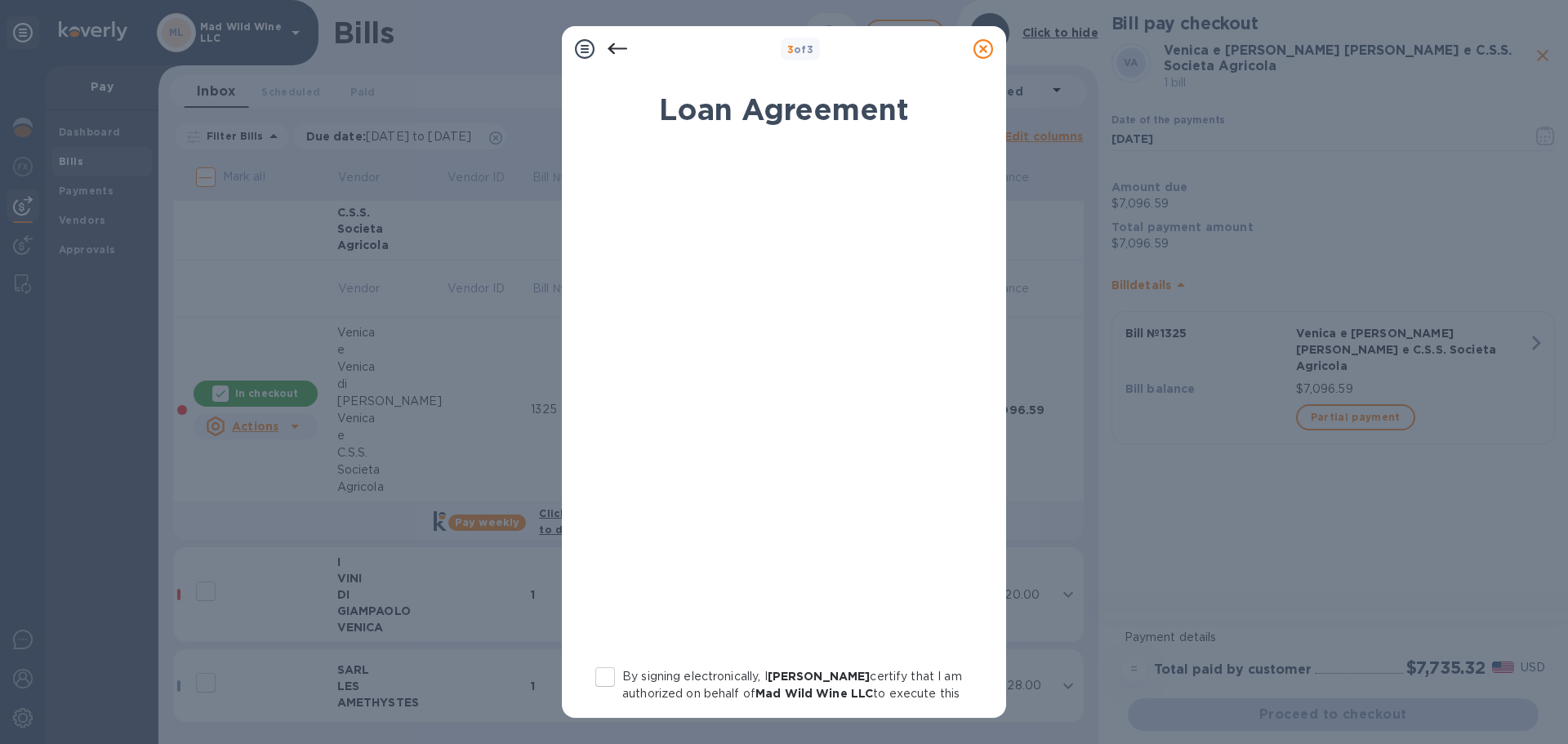
scroll to position [186, 0]
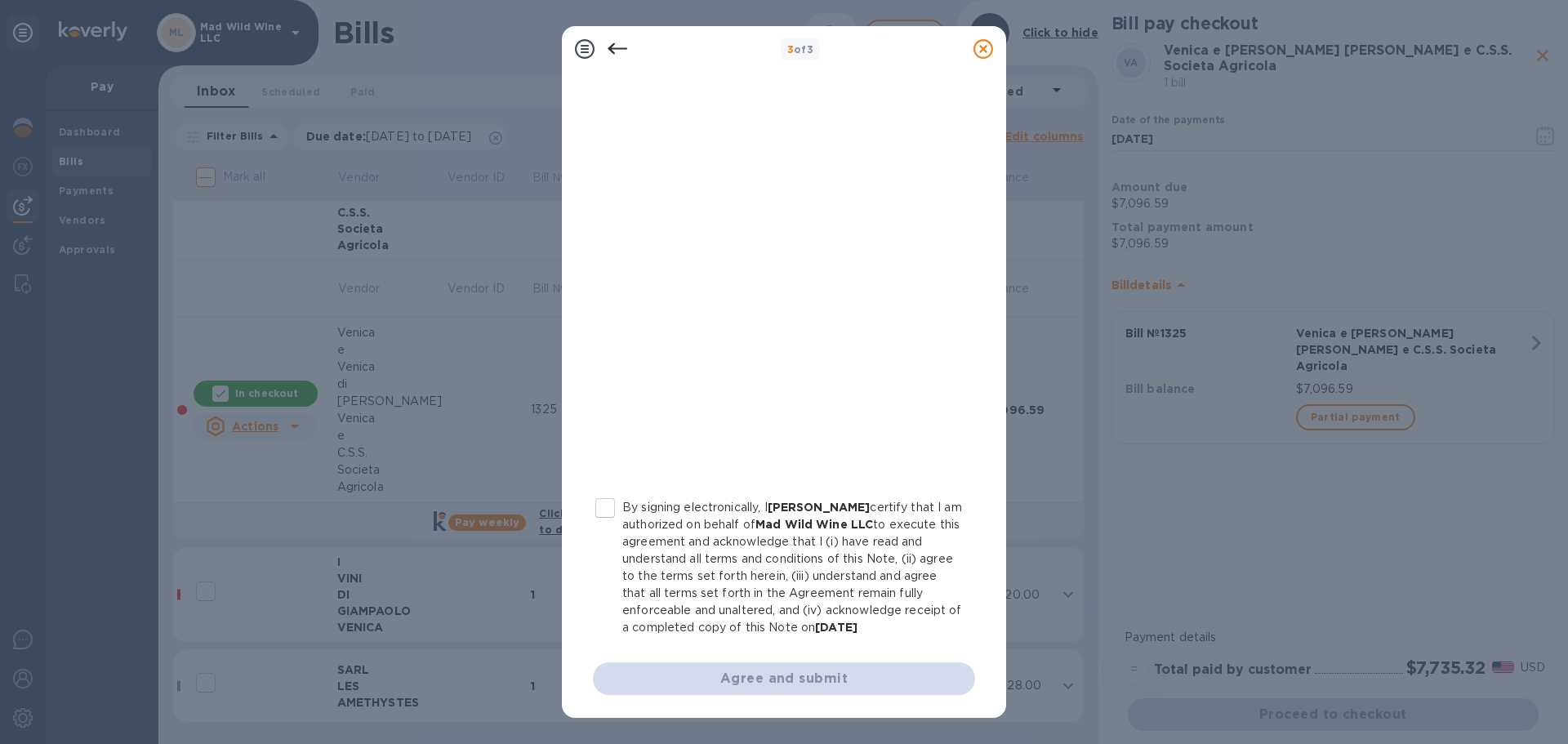
click at [606, 490] on input "By signing electronically, I Michael Madrigale certify that I am authorized on …" at bounding box center [606, 508] width 35 height 35
checkbox input "true"
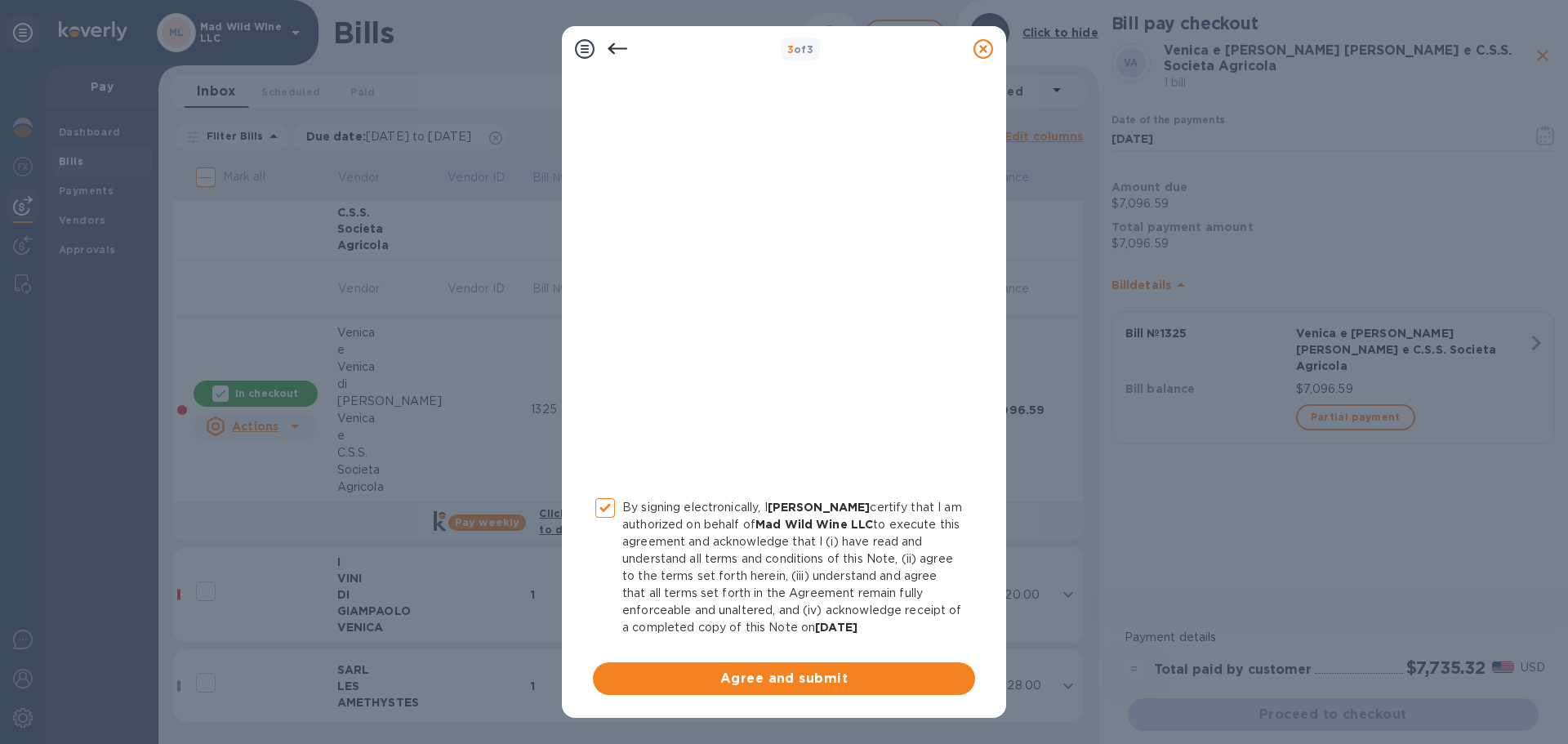
drag, startPoint x: 804, startPoint y: 681, endPoint x: 782, endPoint y: 513, distance: 169.4
click at [782, 513] on div "By signing electronically, I Michael Madrigale certify that I am authorized on …" at bounding box center [784, 336] width 382 height 717
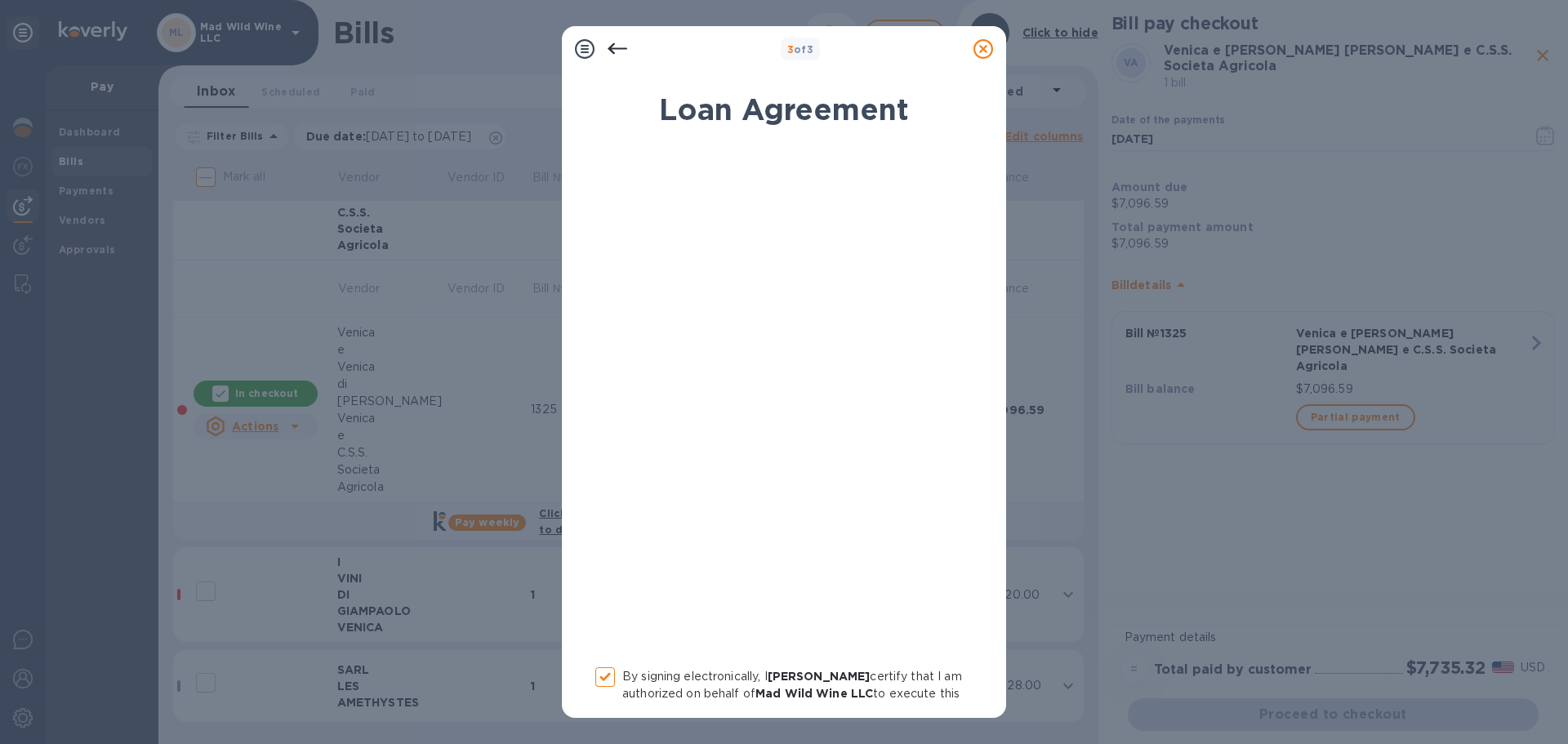
click at [611, 41] on icon at bounding box center [618, 49] width 20 height 20
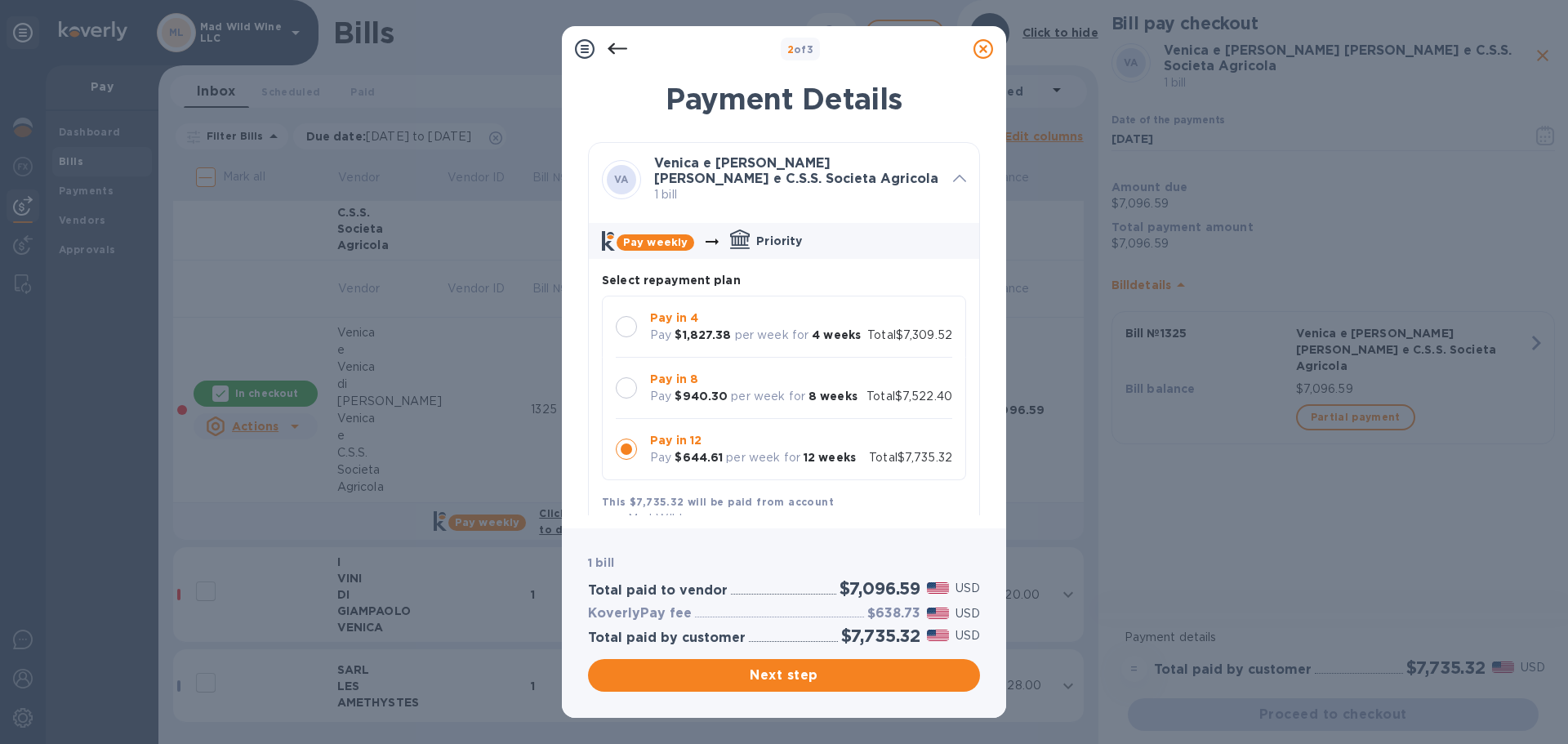
click at [625, 327] on div at bounding box center [626, 327] width 21 height 21
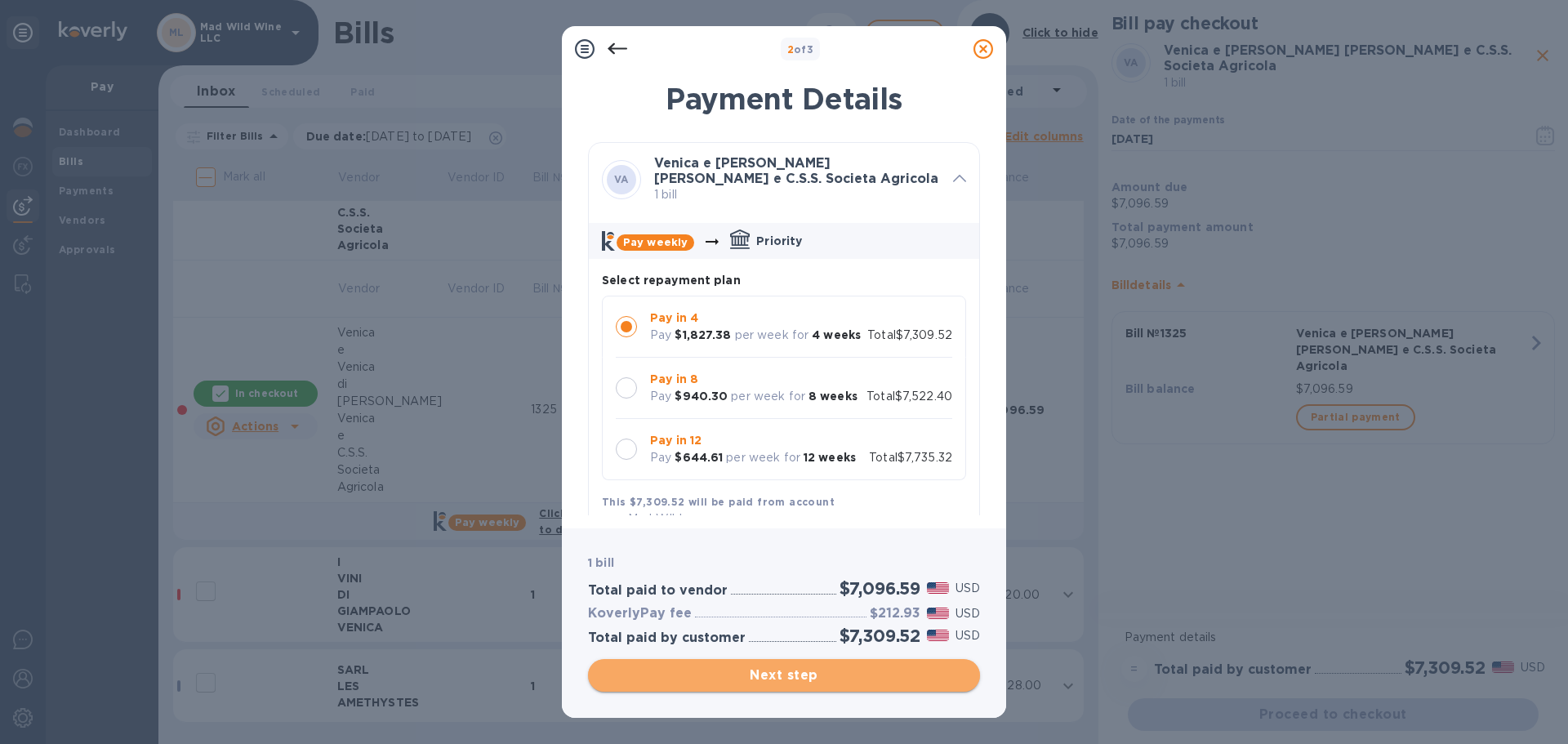
click at [835, 680] on span "Next step" at bounding box center [784, 675] width 366 height 20
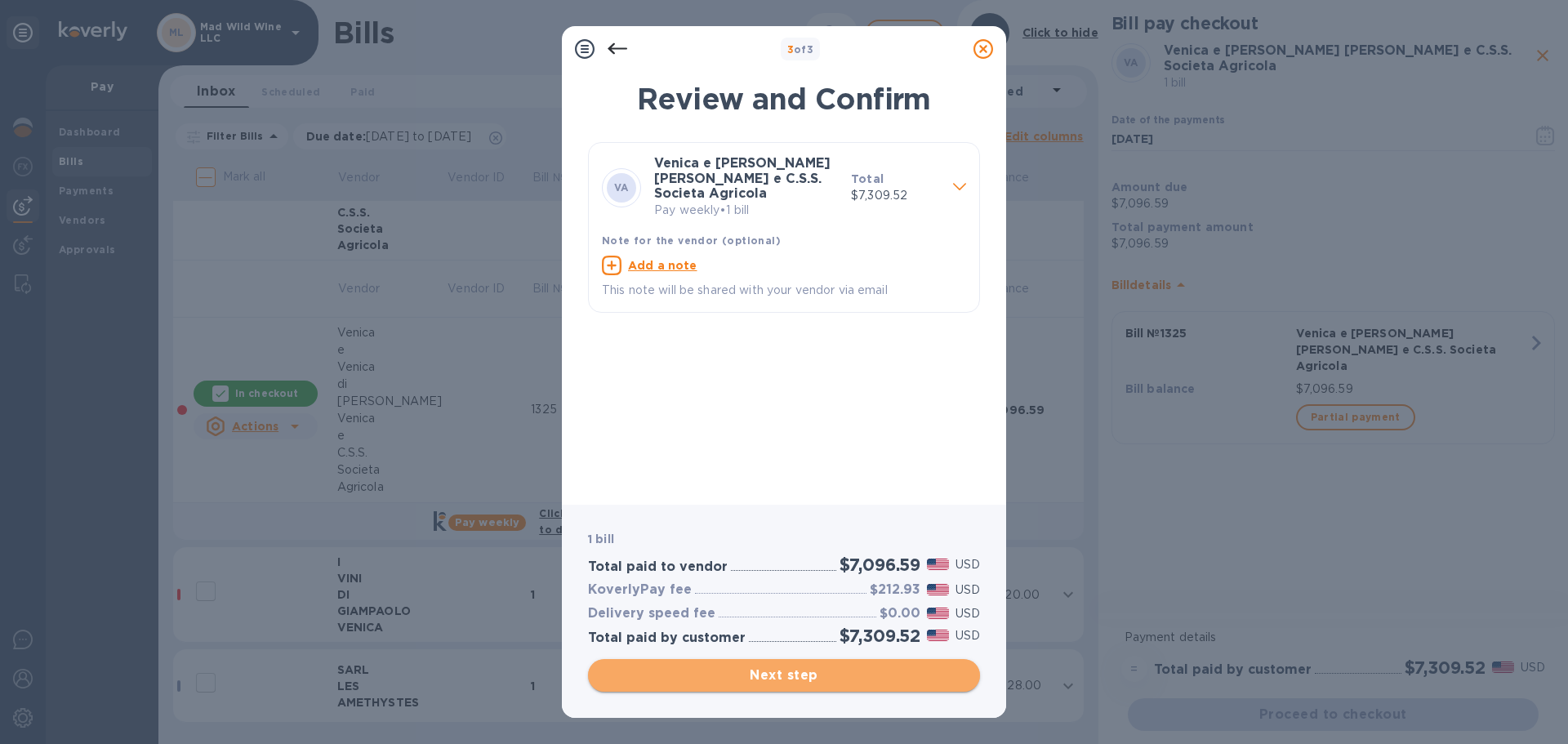
click at [817, 675] on span "Next step" at bounding box center [784, 675] width 366 height 20
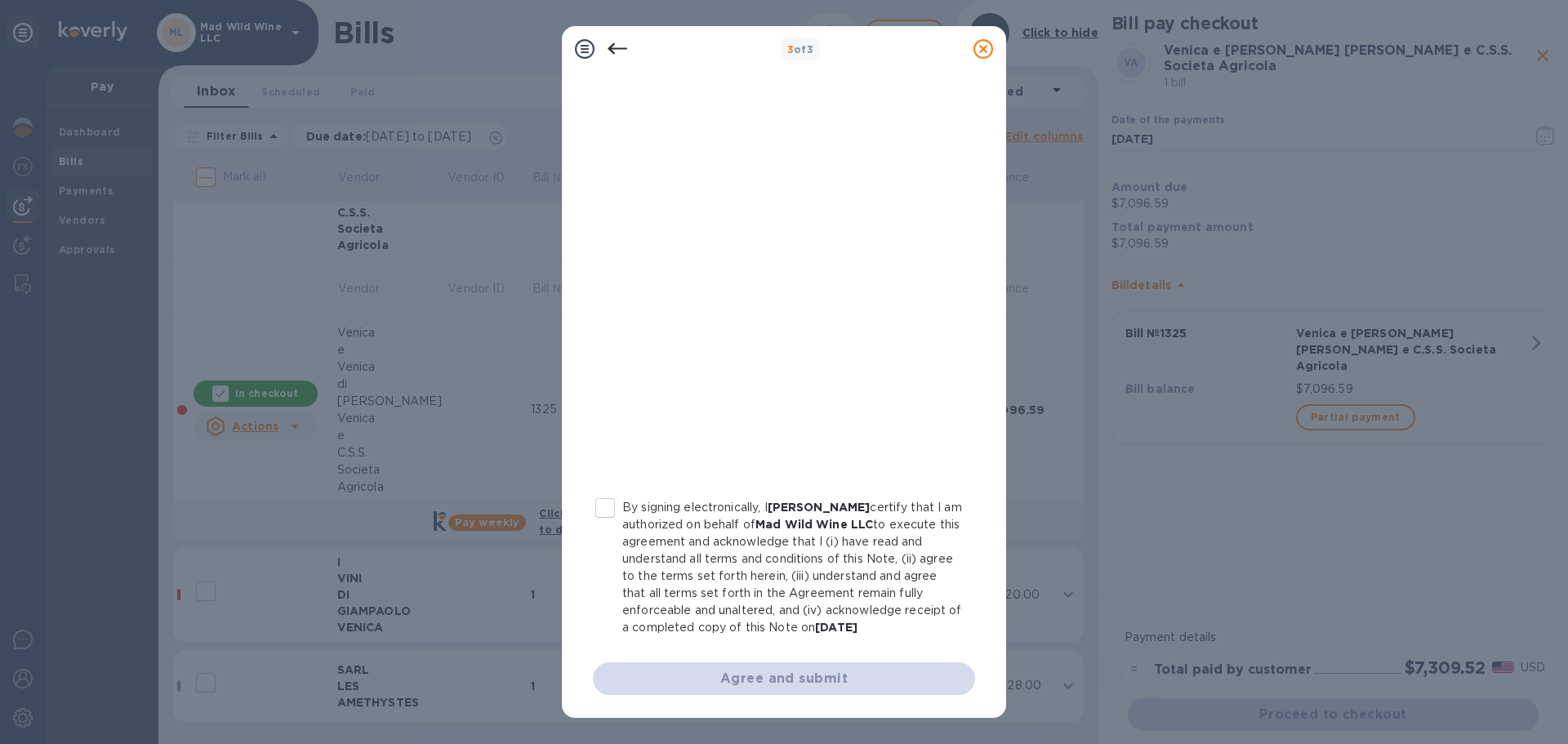
scroll to position [186, 0]
click at [611, 490] on input "By signing electronically, I Michael Madrigale certify that I am authorized on …" at bounding box center [606, 508] width 35 height 35
checkbox input "true"
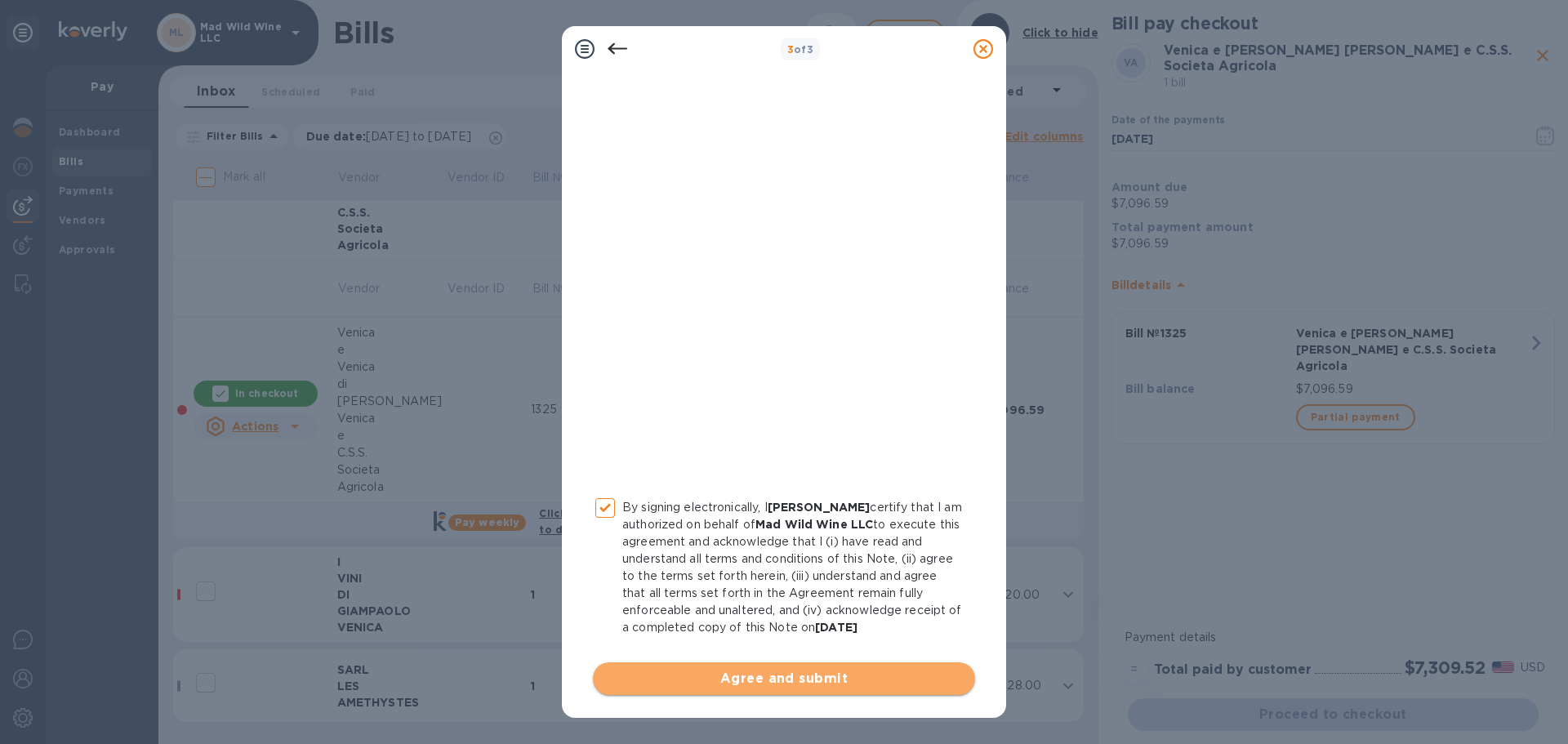
click at [808, 685] on span "Agree and submit" at bounding box center [784, 679] width 356 height 20
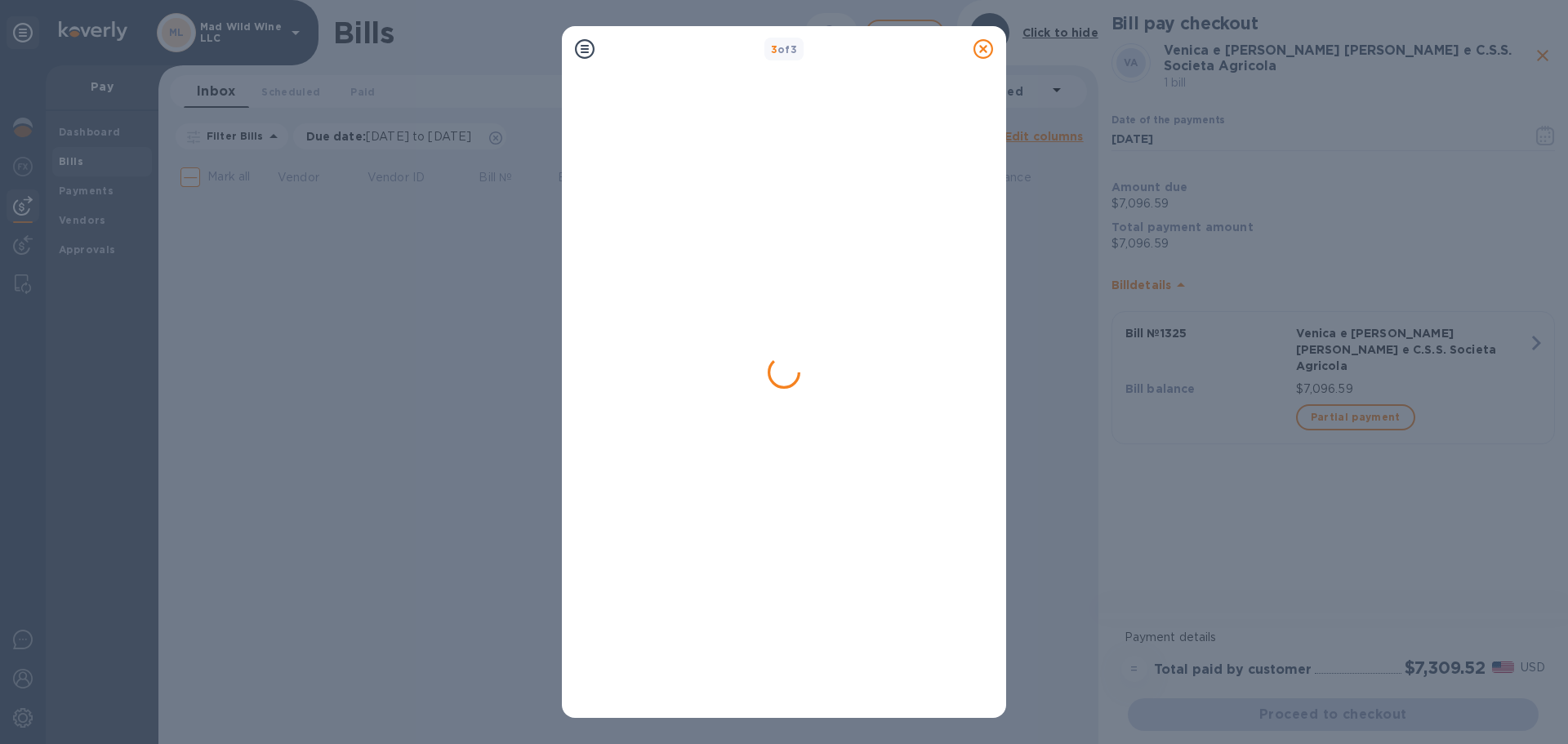
scroll to position [0, 0]
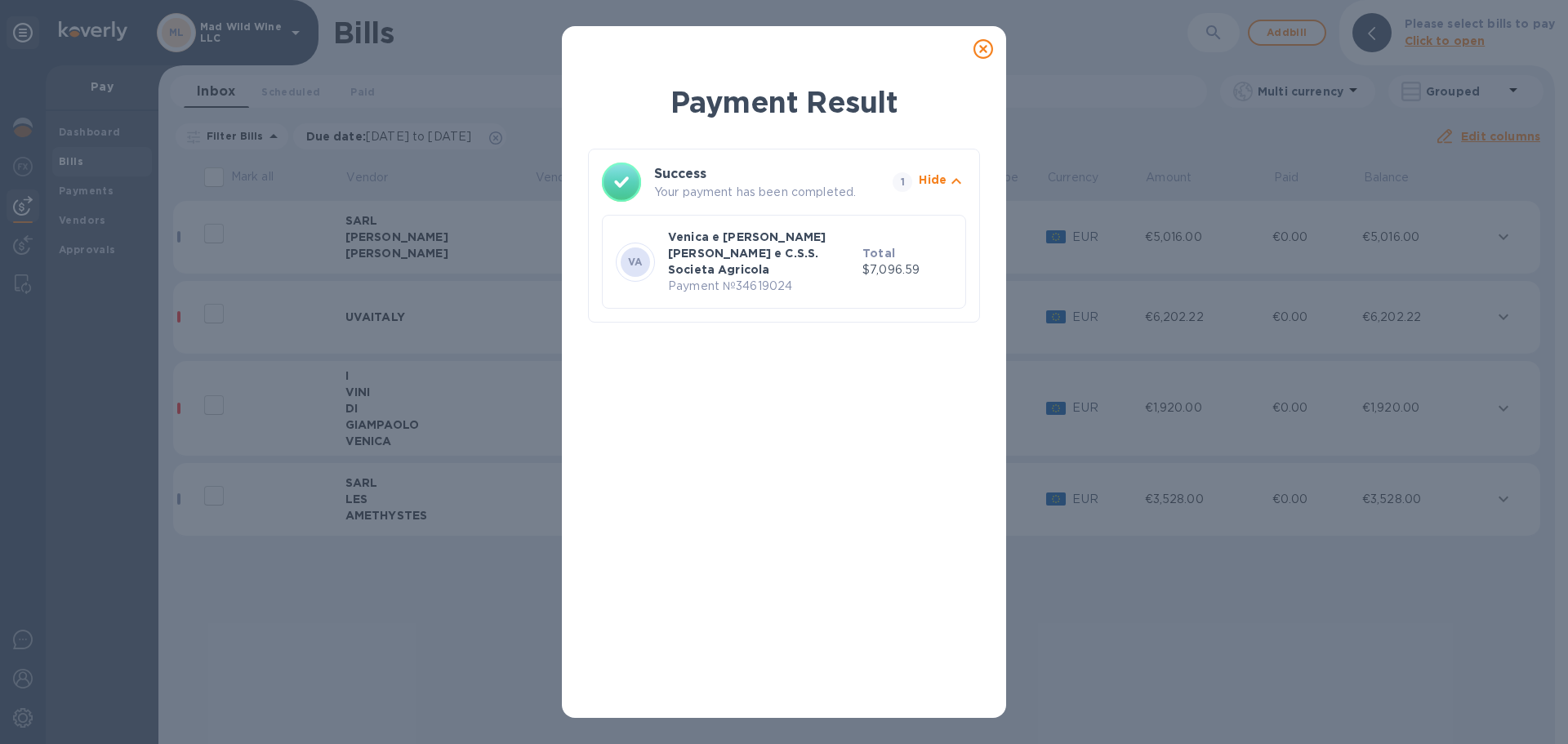
click at [976, 45] on icon at bounding box center [983, 49] width 20 height 20
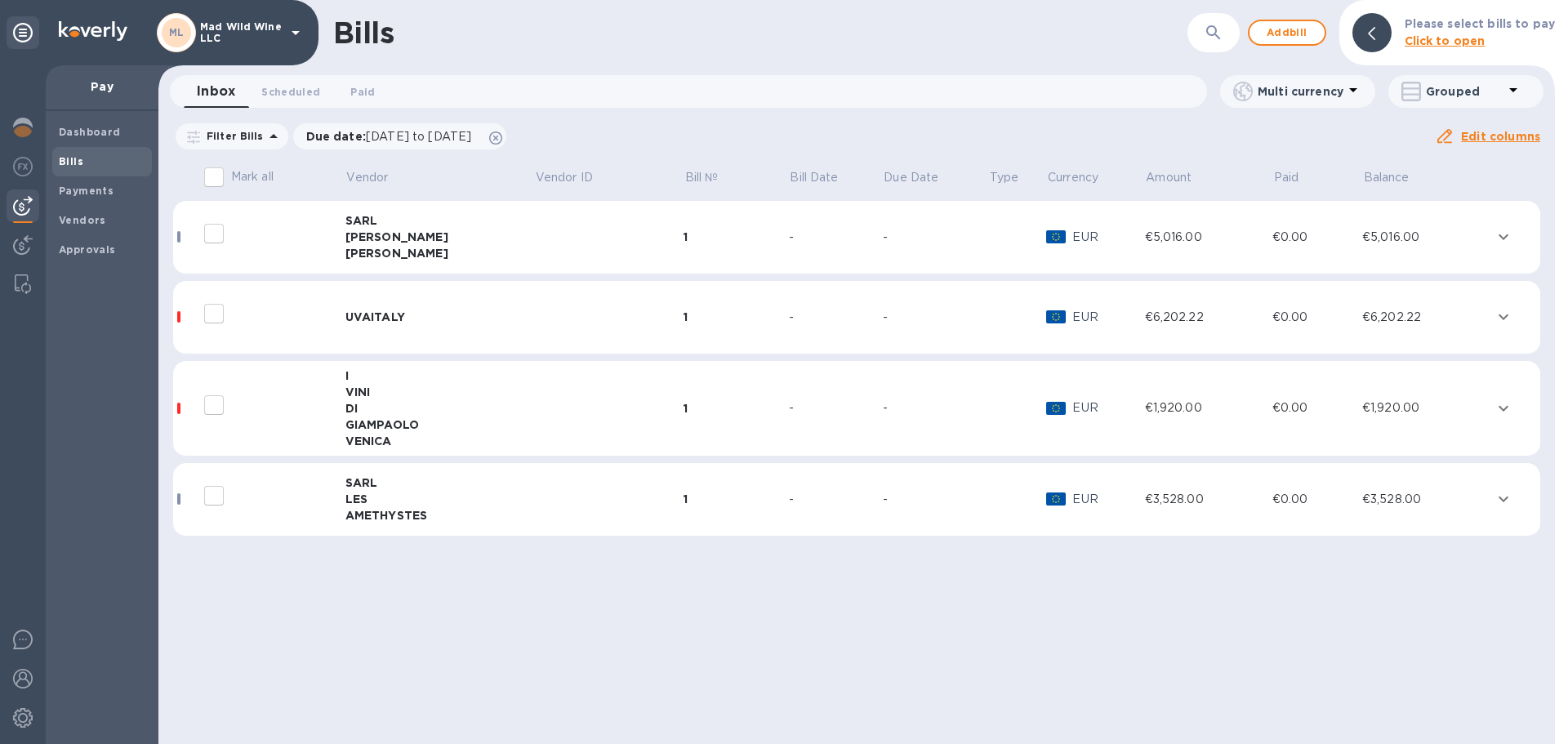
click at [215, 399] on input "decorative checkbox" at bounding box center [214, 405] width 35 height 35
click at [210, 405] on input "decorative checkbox" at bounding box center [214, 405] width 35 height 35
click at [902, 380] on td "-" at bounding box center [936, 409] width 106 height 96
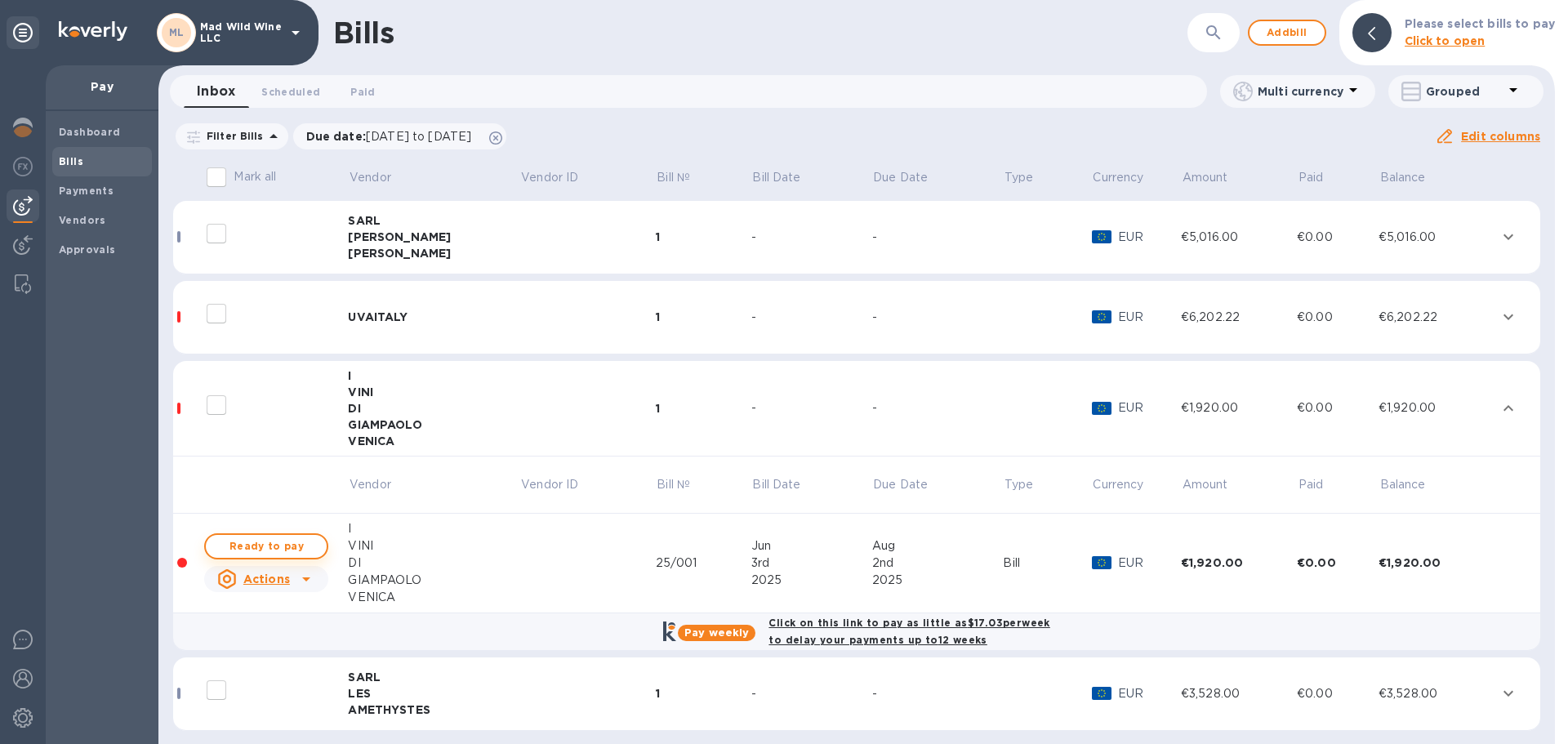
click at [285, 554] on span "Ready to pay" at bounding box center [266, 547] width 95 height 20
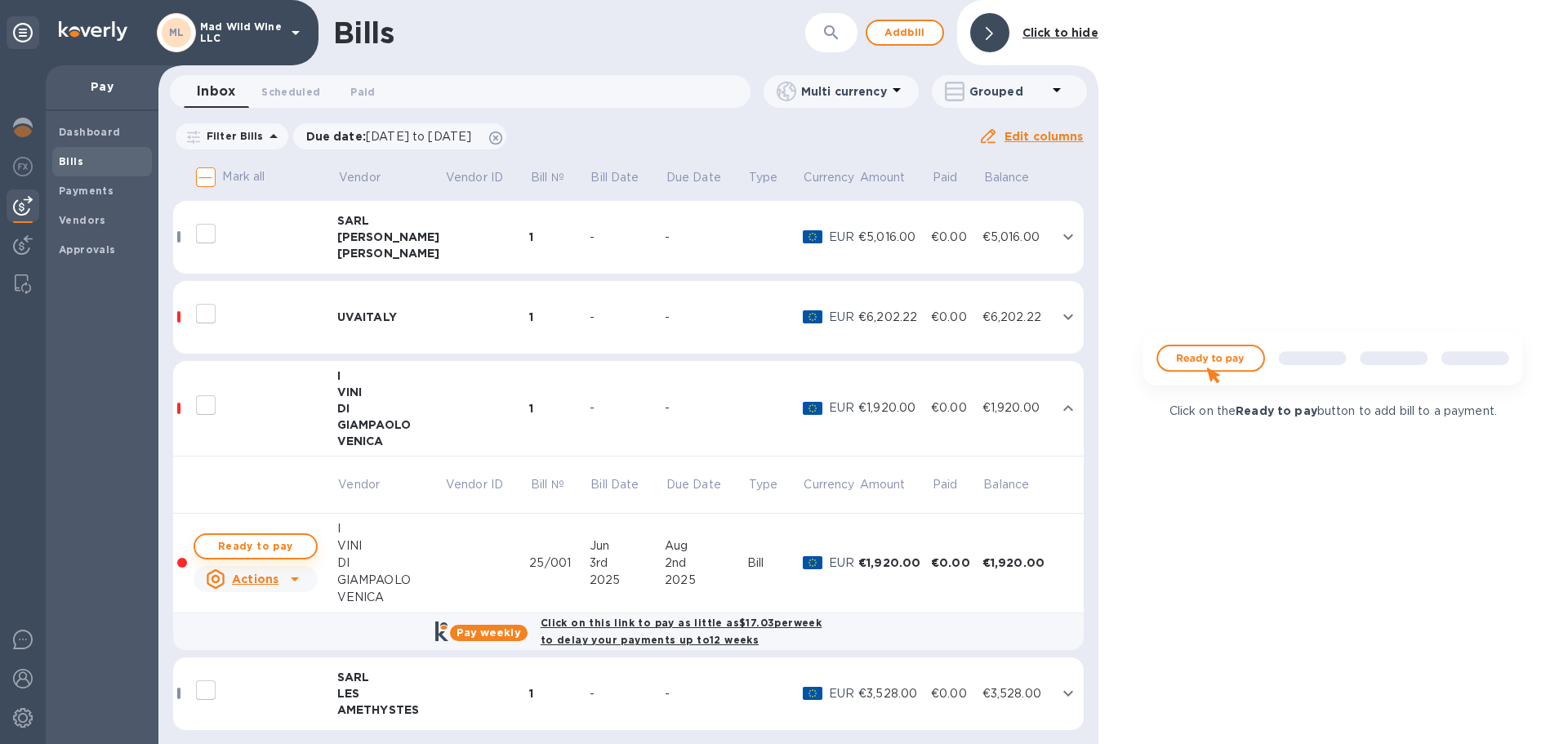
checkbox input "true"
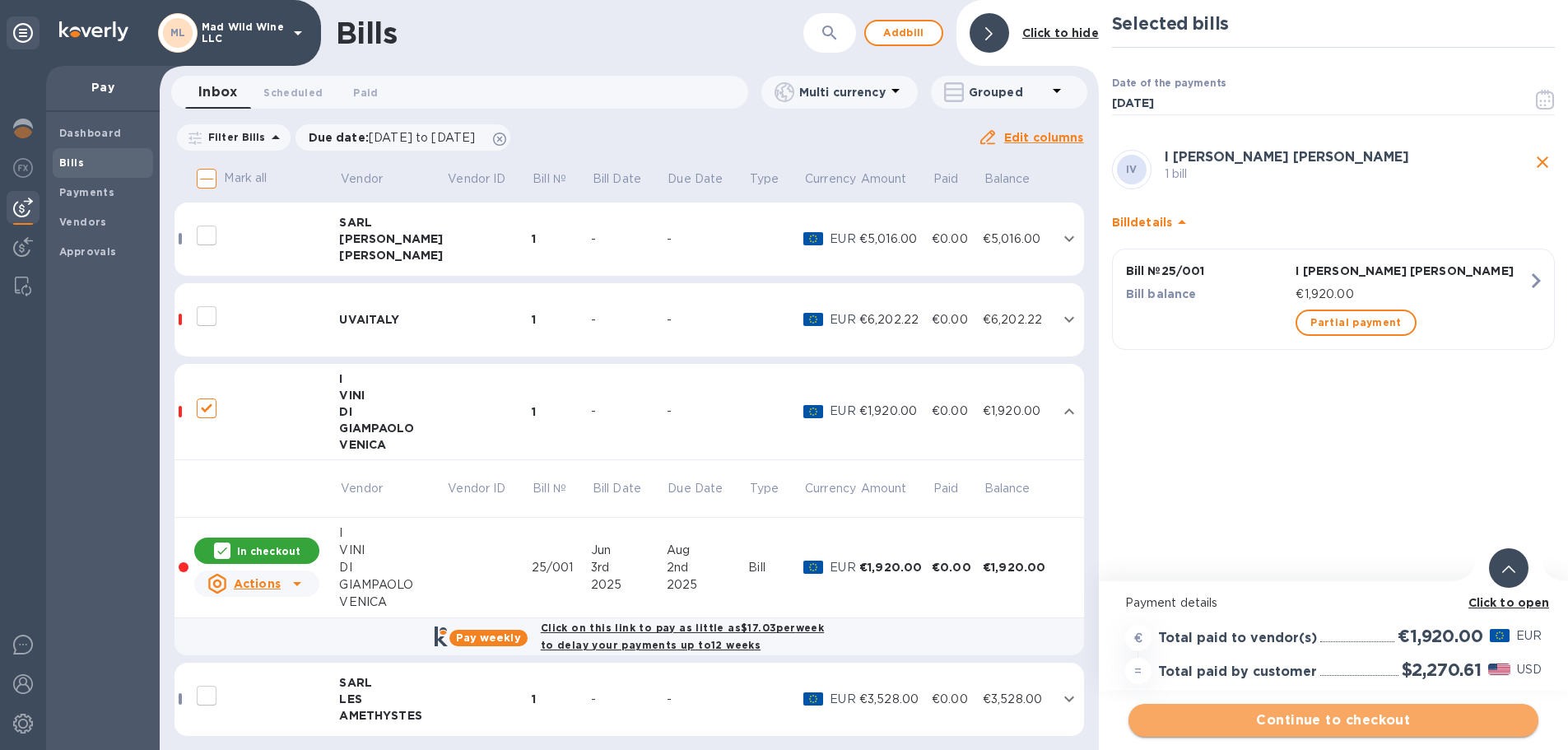
click at [1282, 728] on span "Continue to checkout" at bounding box center [1333, 720] width 384 height 20
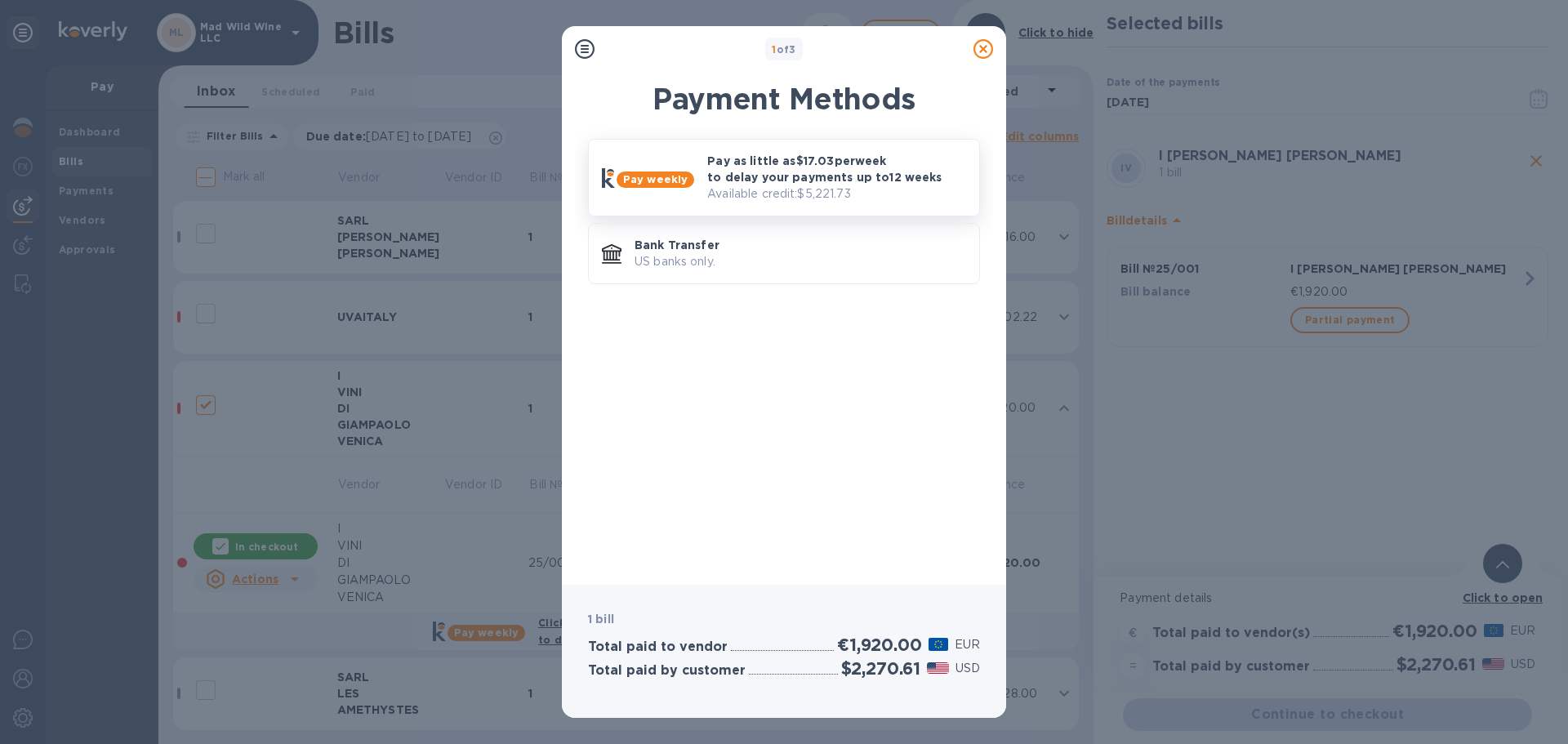
click at [829, 162] on p "Pay as little as $17.03 per week to delay your payments up to 12 weeks" at bounding box center [836, 169] width 259 height 33
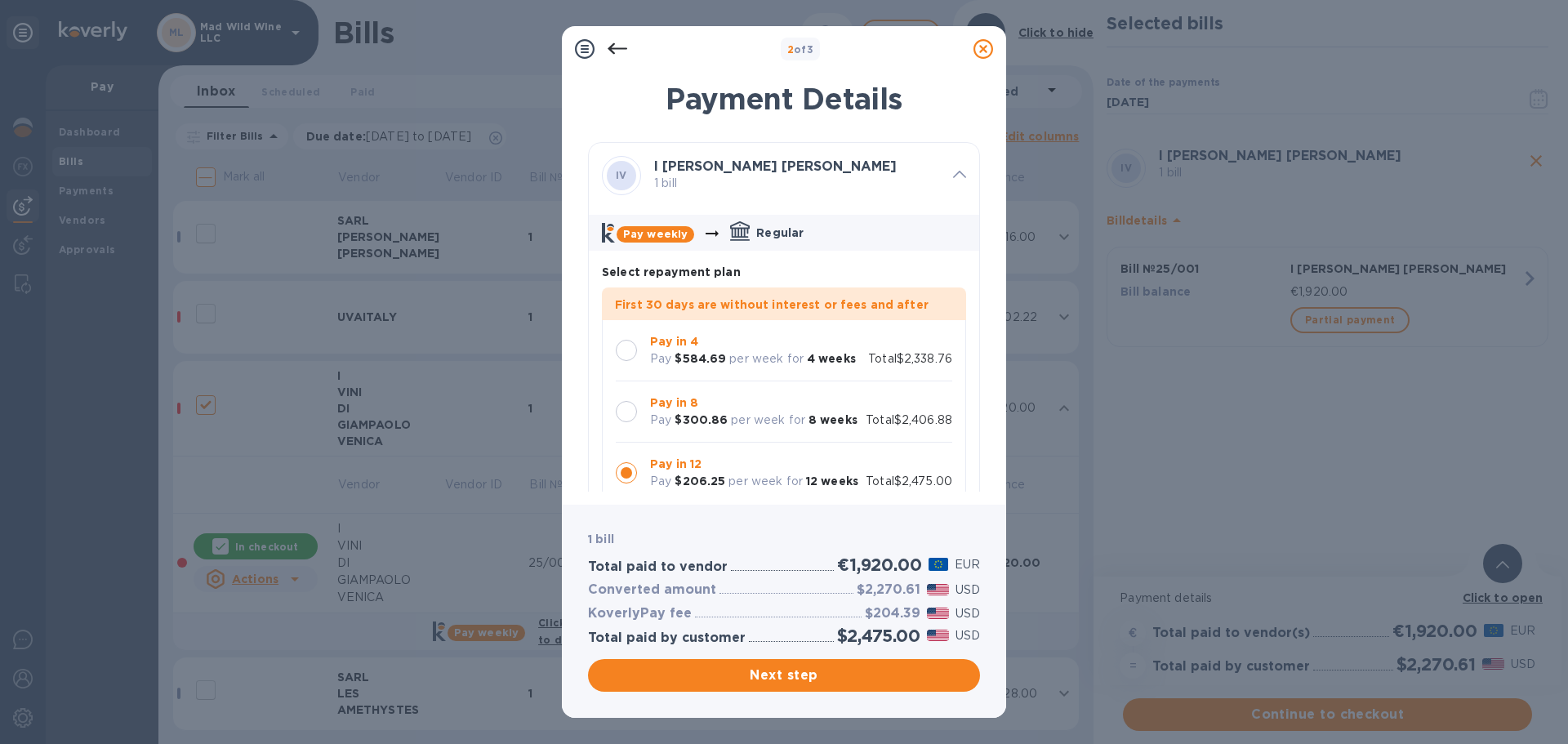
click at [620, 343] on div at bounding box center [626, 350] width 21 height 21
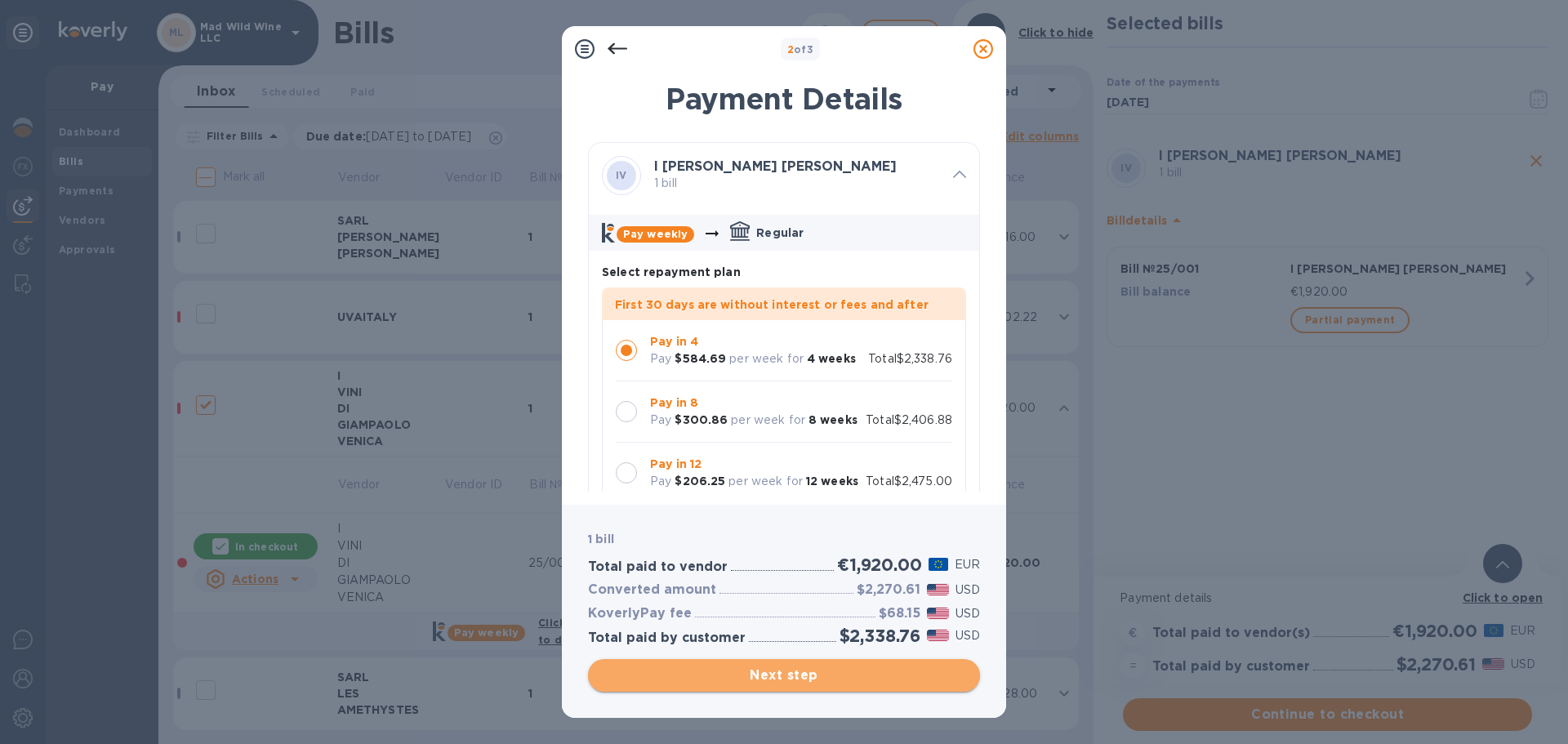
click at [863, 682] on span "Next step" at bounding box center [784, 675] width 366 height 20
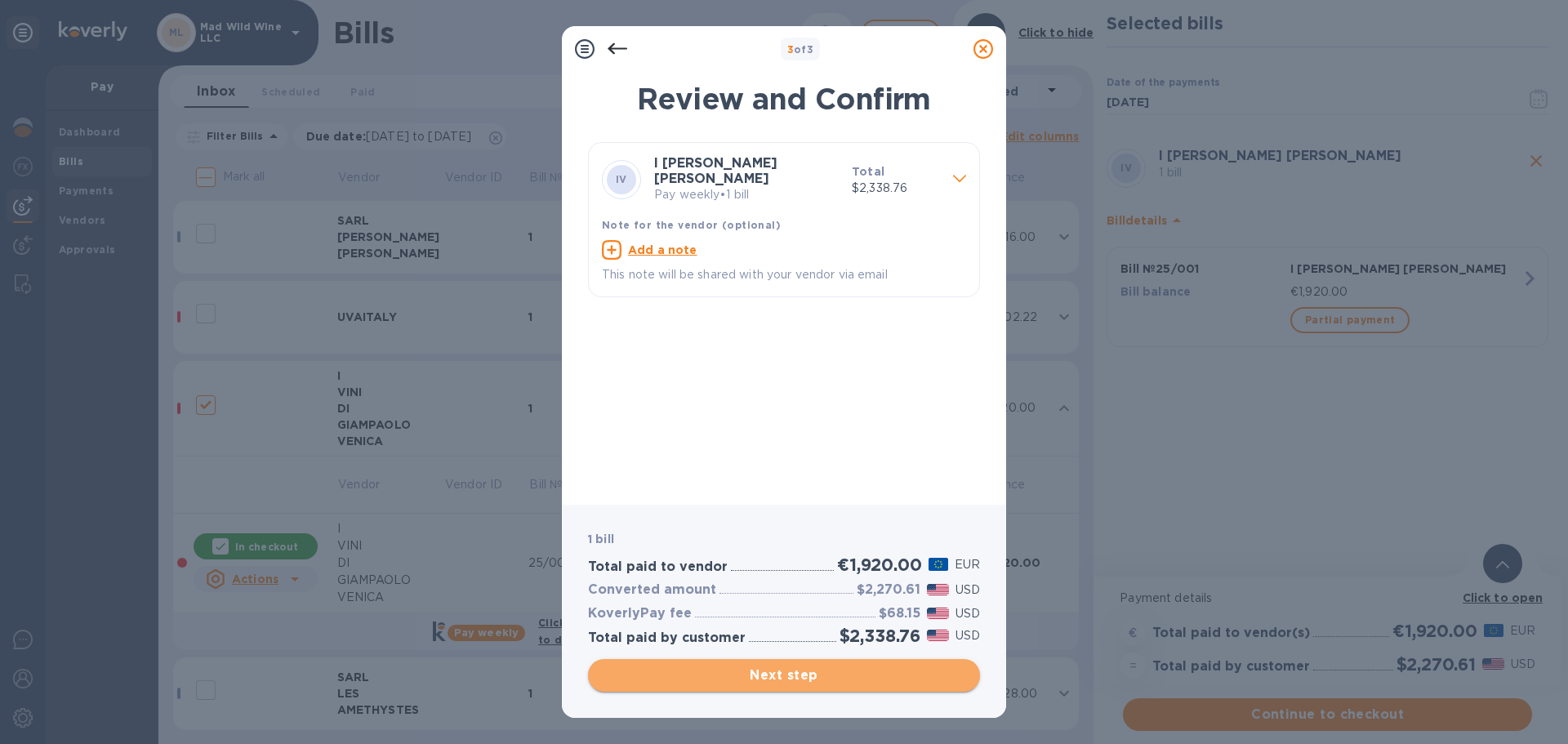
click at [862, 681] on span "Next step" at bounding box center [784, 675] width 366 height 20
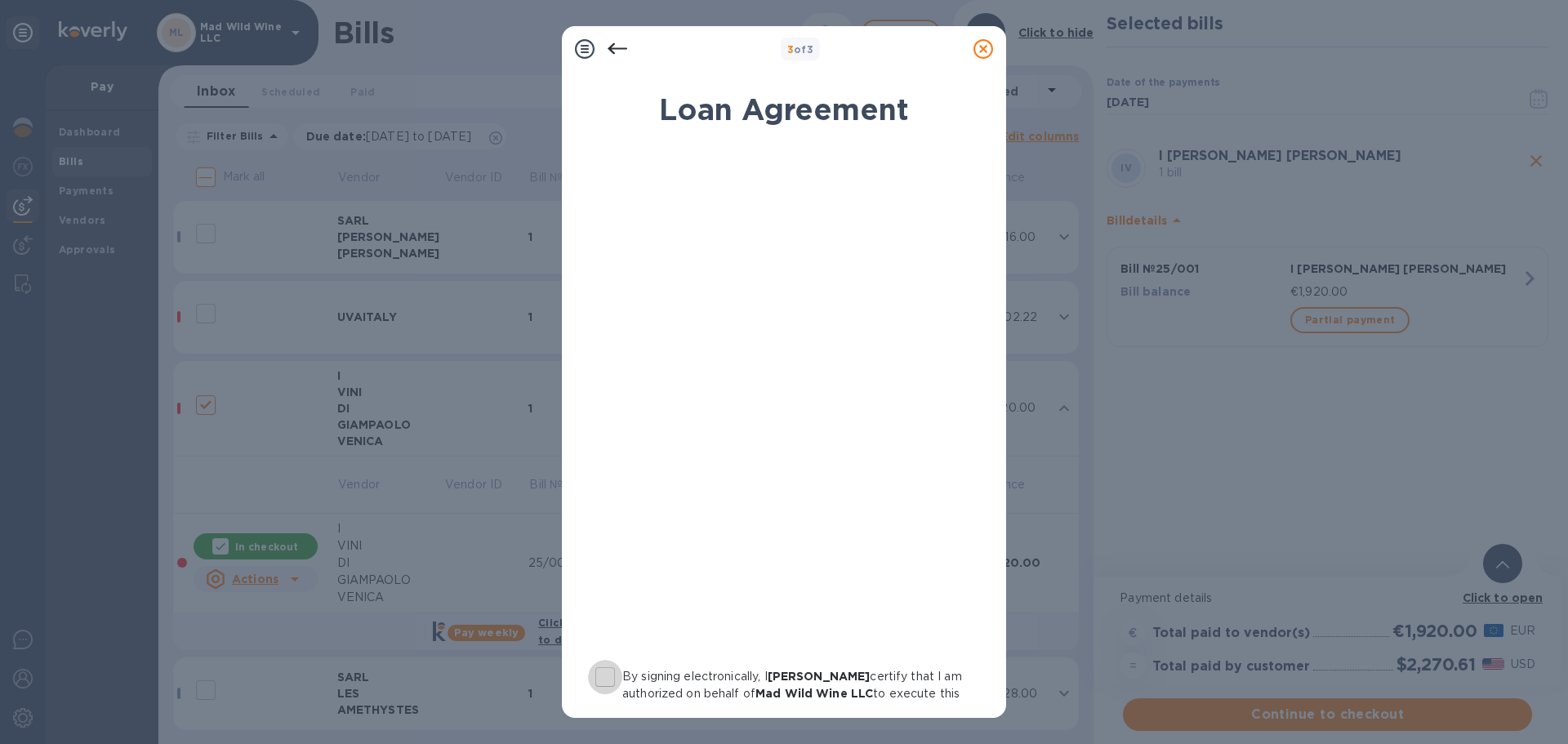
click at [606, 674] on input "By signing electronically, I Michael Madrigale certify that I am authorized on …" at bounding box center [606, 677] width 35 height 35
checkbox input "true"
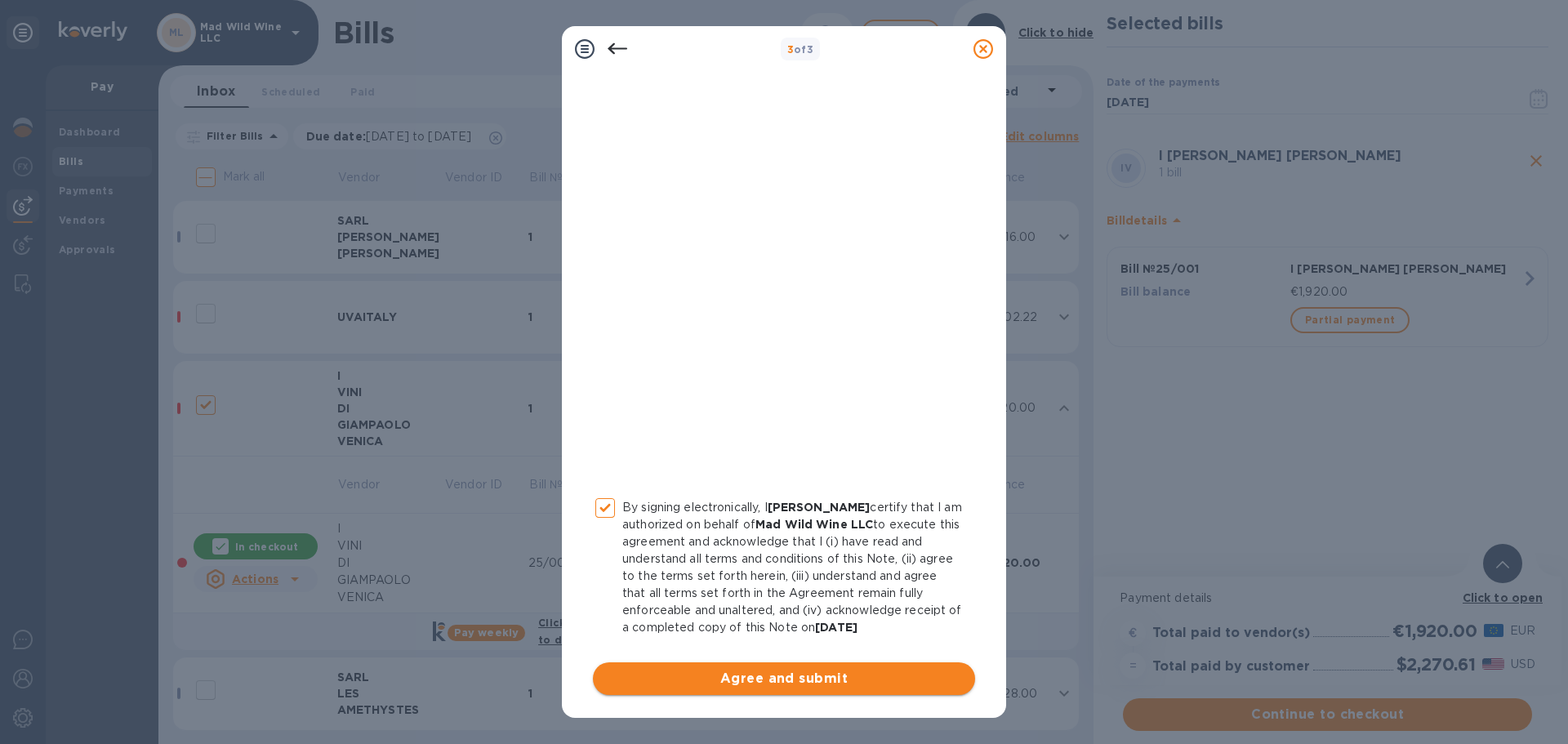
click at [771, 680] on span "Agree and submit" at bounding box center [784, 679] width 356 height 20
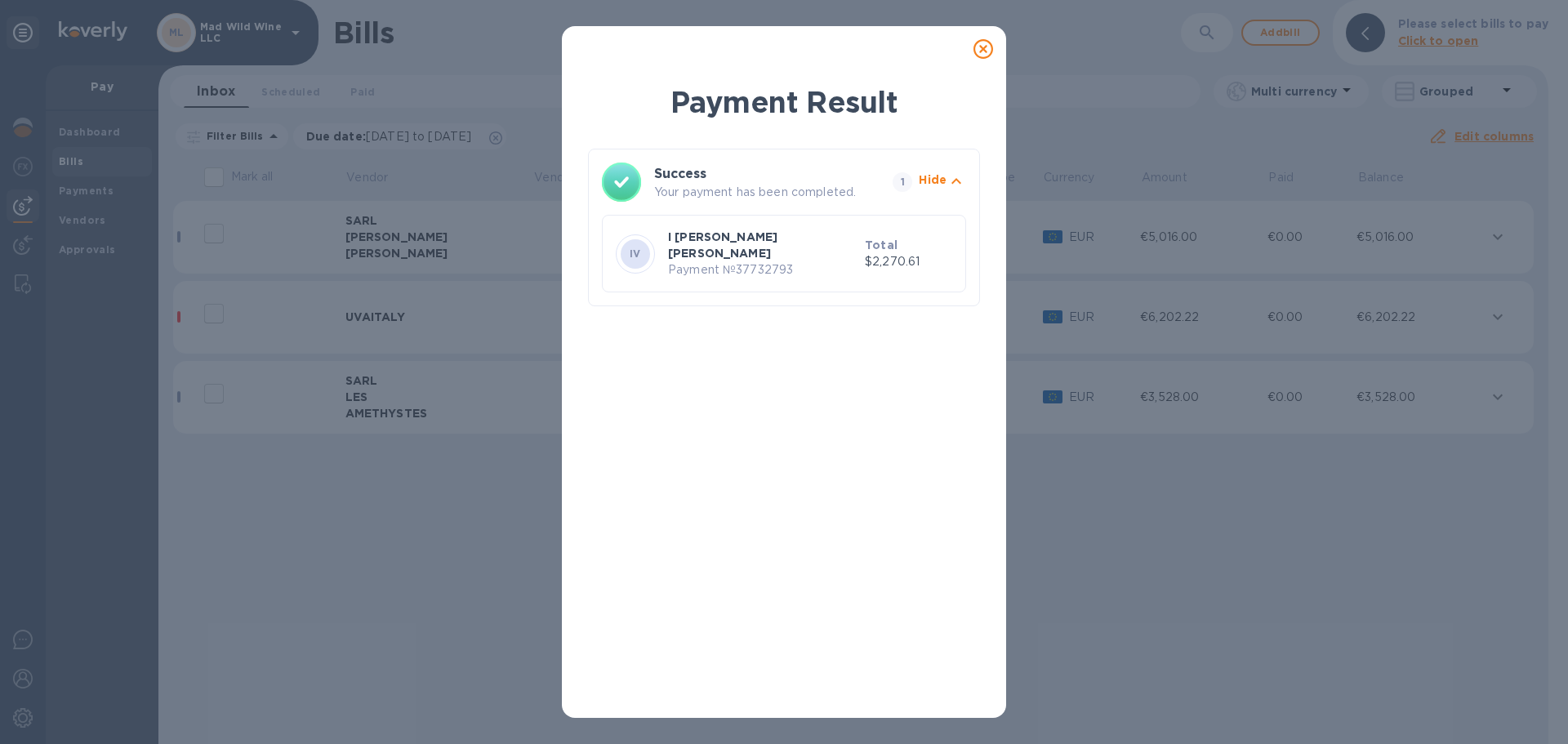
click at [981, 41] on icon at bounding box center [983, 49] width 20 height 20
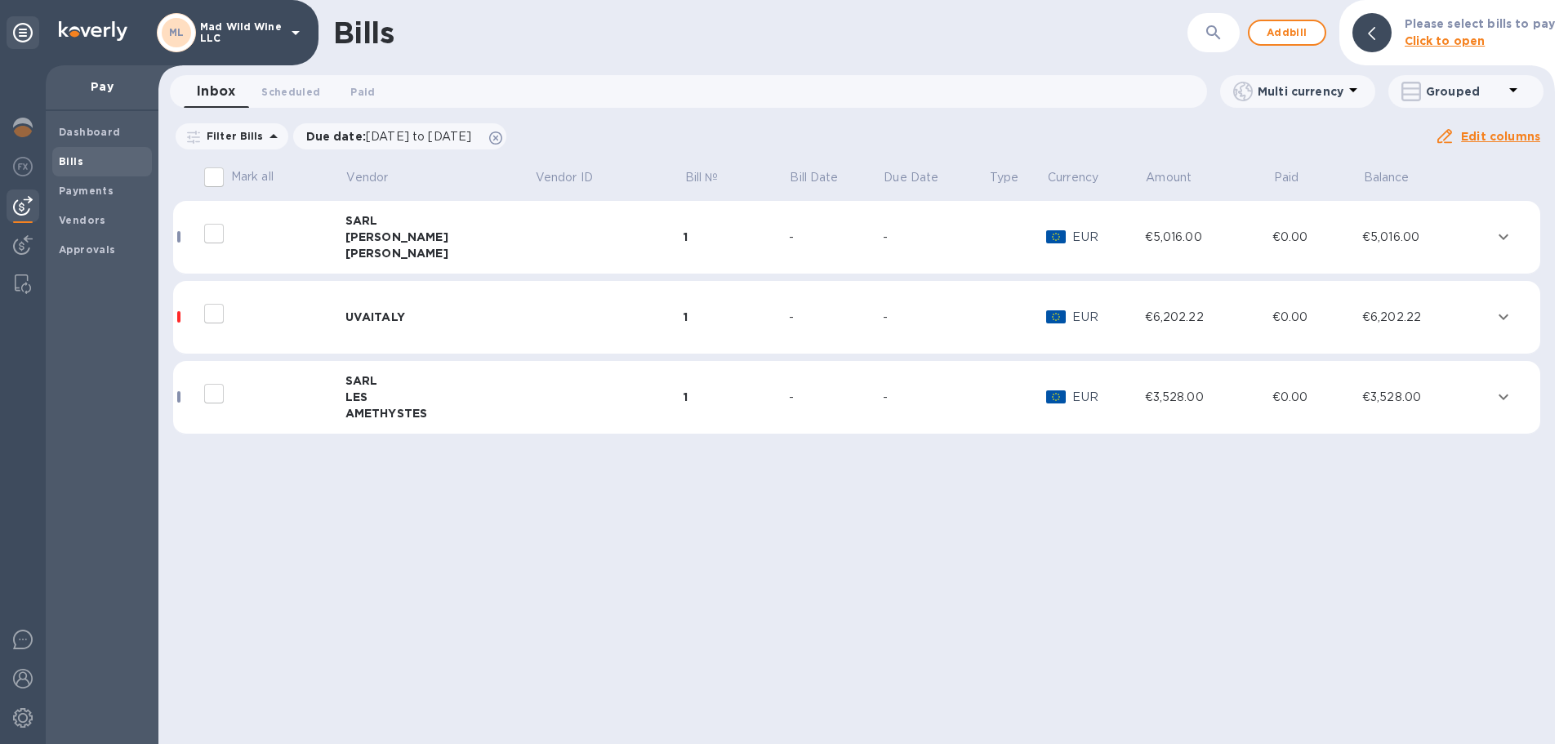
click at [371, 239] on div "Foucher" at bounding box center [440, 237] width 188 height 17
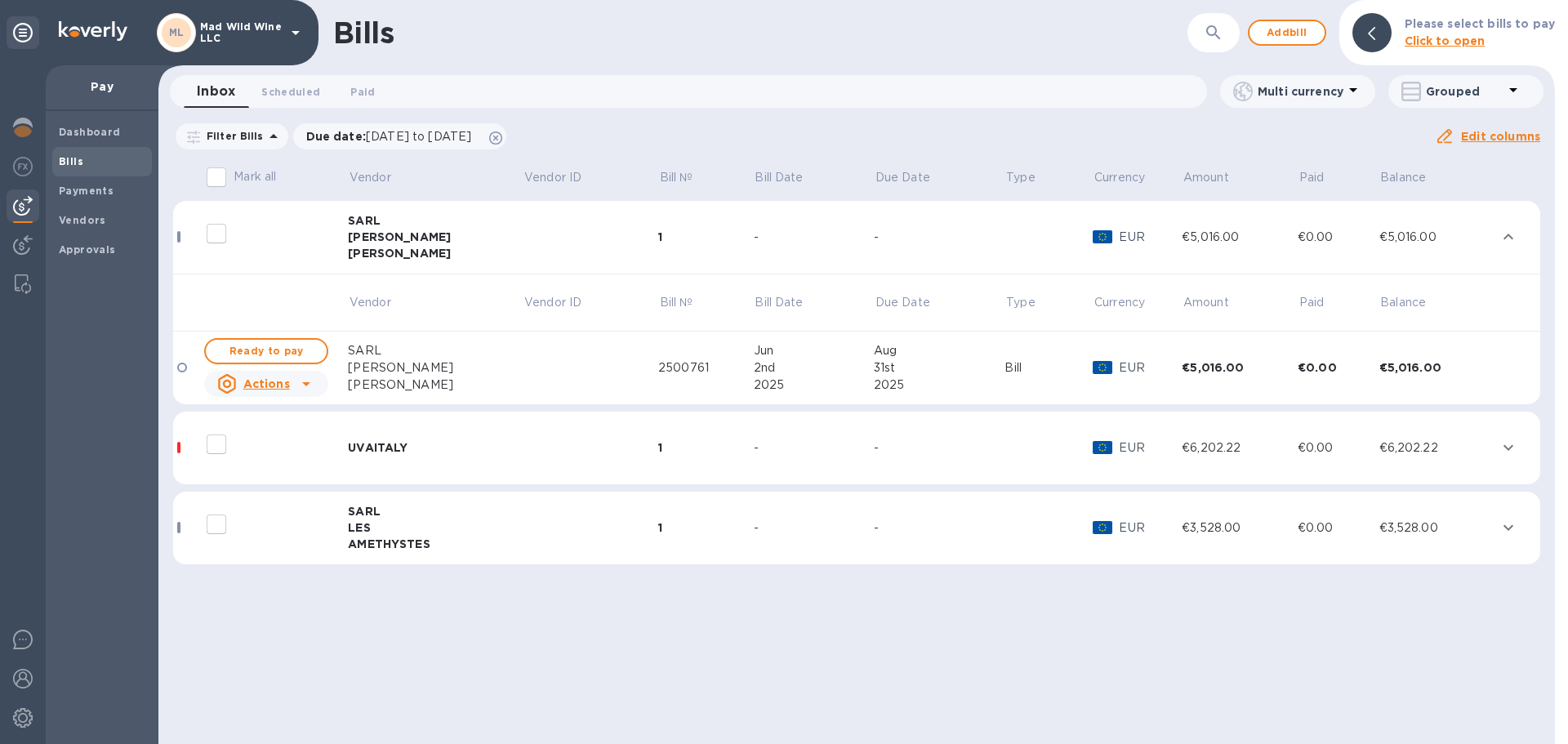
click at [523, 522] on td at bounding box center [591, 528] width 135 height 73
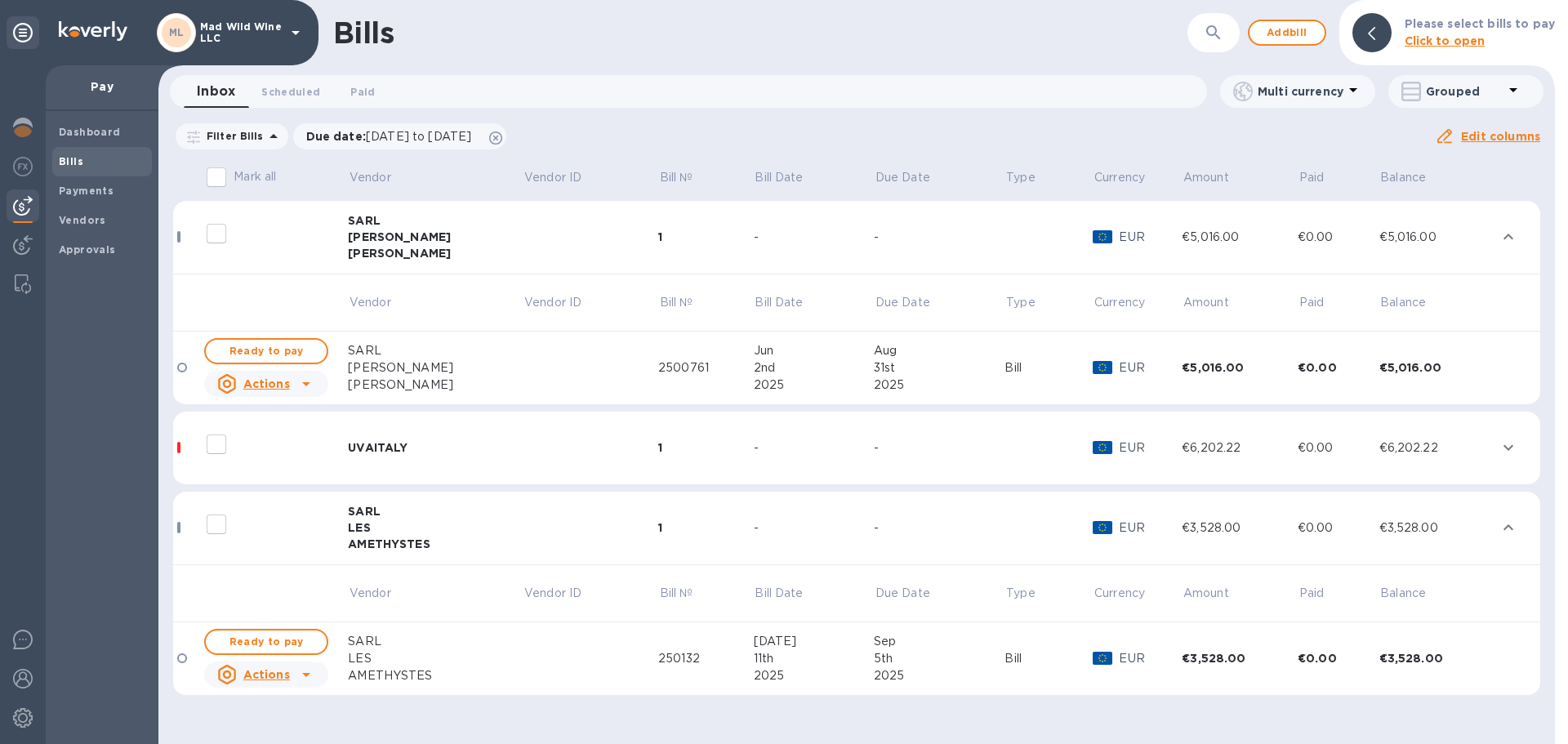
click at [428, 437] on td "UVAITALY" at bounding box center [435, 448] width 175 height 73
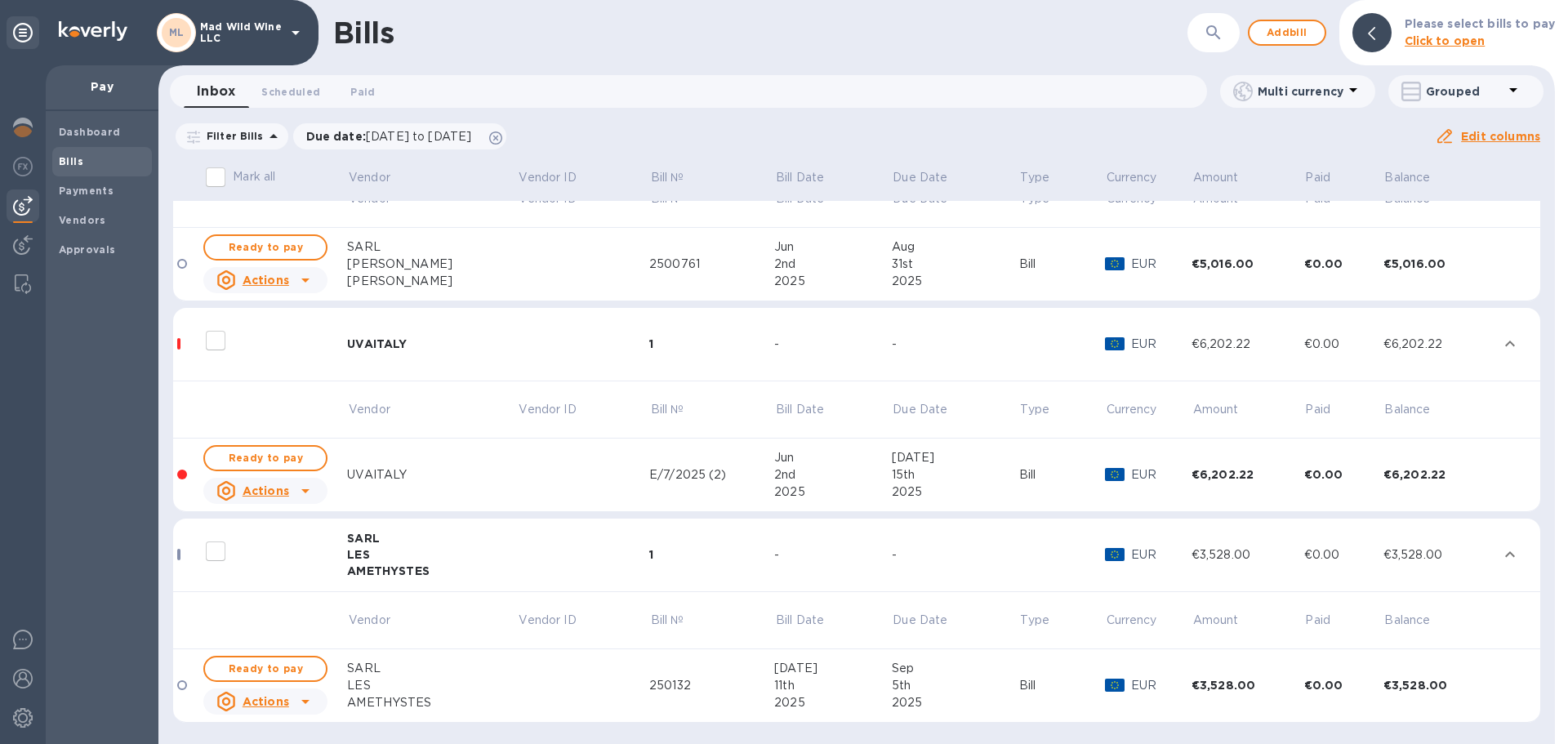
scroll to position [0, 0]
